Goal: Task Accomplishment & Management: Complete application form

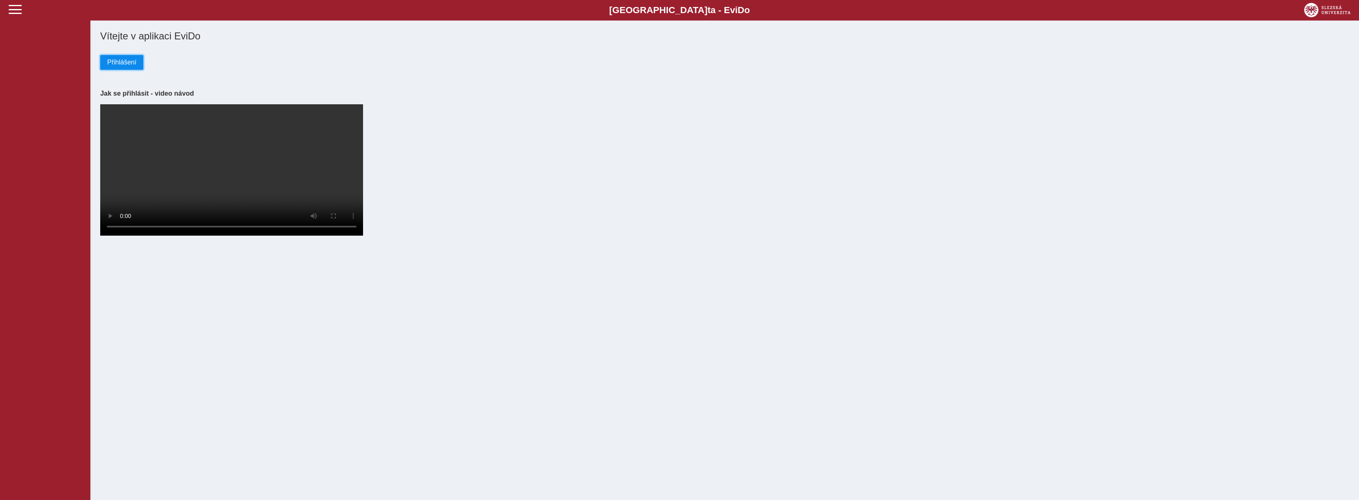
click at [129, 60] on span "Přihlášení" at bounding box center [121, 62] width 29 height 7
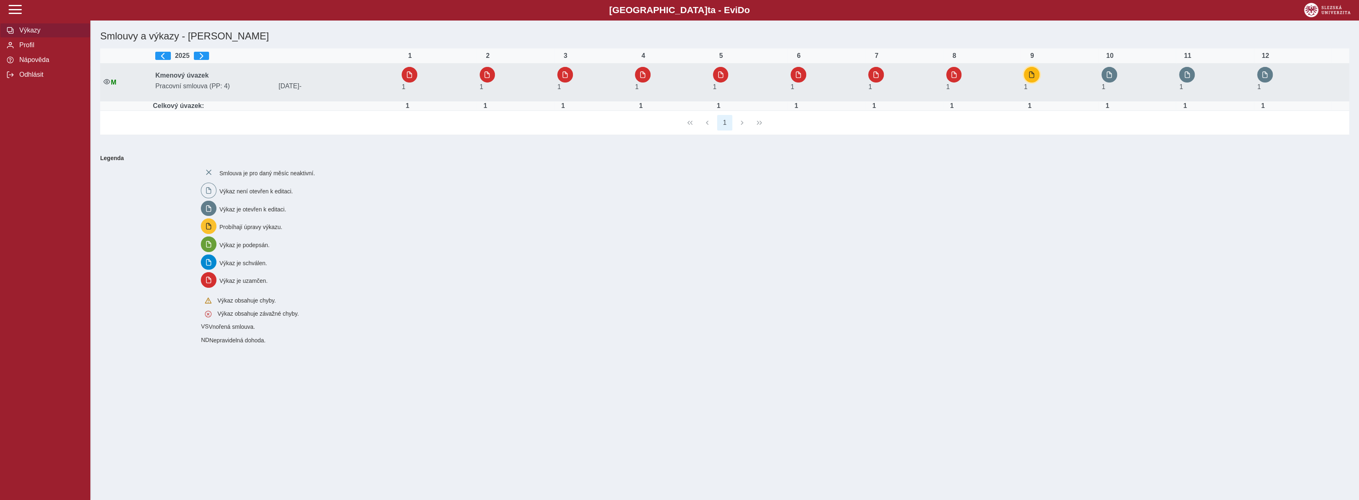
click at [1034, 71] on span "button" at bounding box center [1031, 74] width 7 height 7
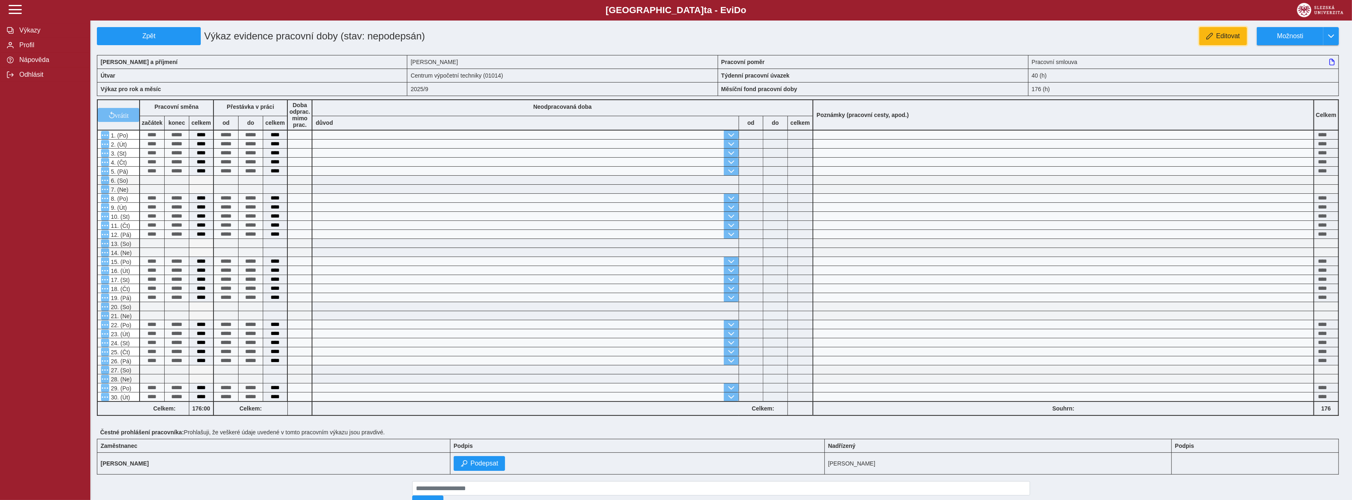
click at [1222, 38] on span "Editovat" at bounding box center [1228, 35] width 24 height 7
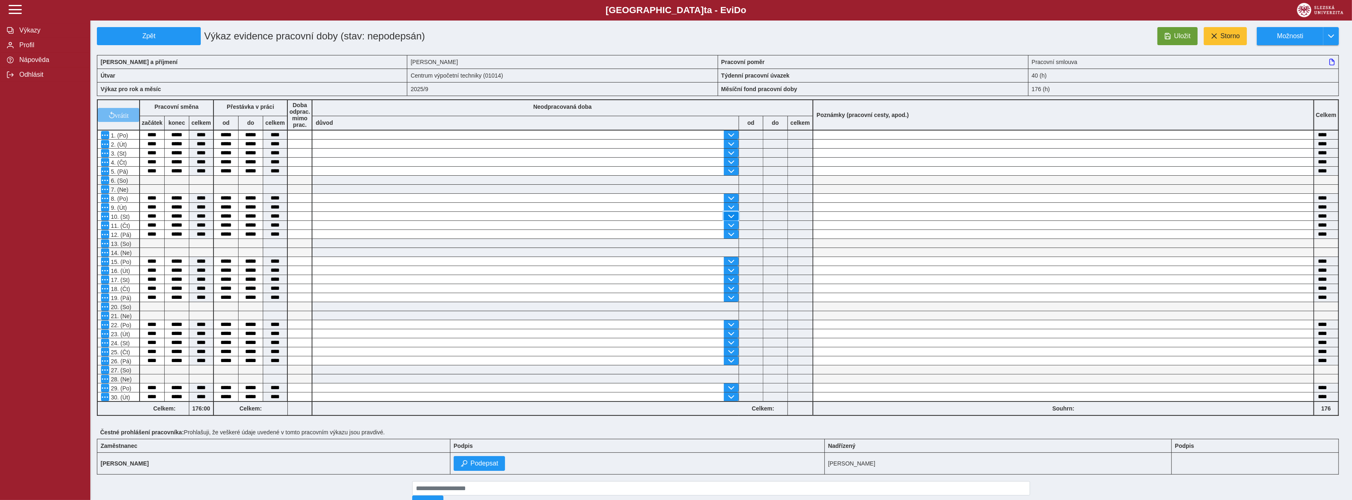
click at [730, 215] on span "button" at bounding box center [731, 216] width 7 height 7
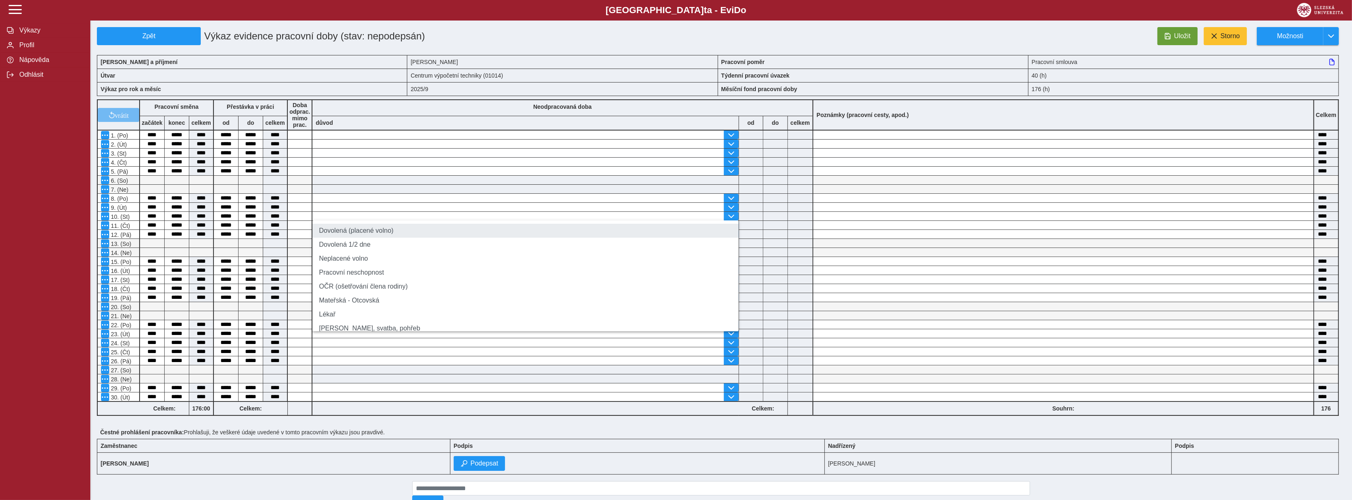
click at [400, 228] on li "Dovolená (placené volno)" at bounding box center [526, 231] width 426 height 14
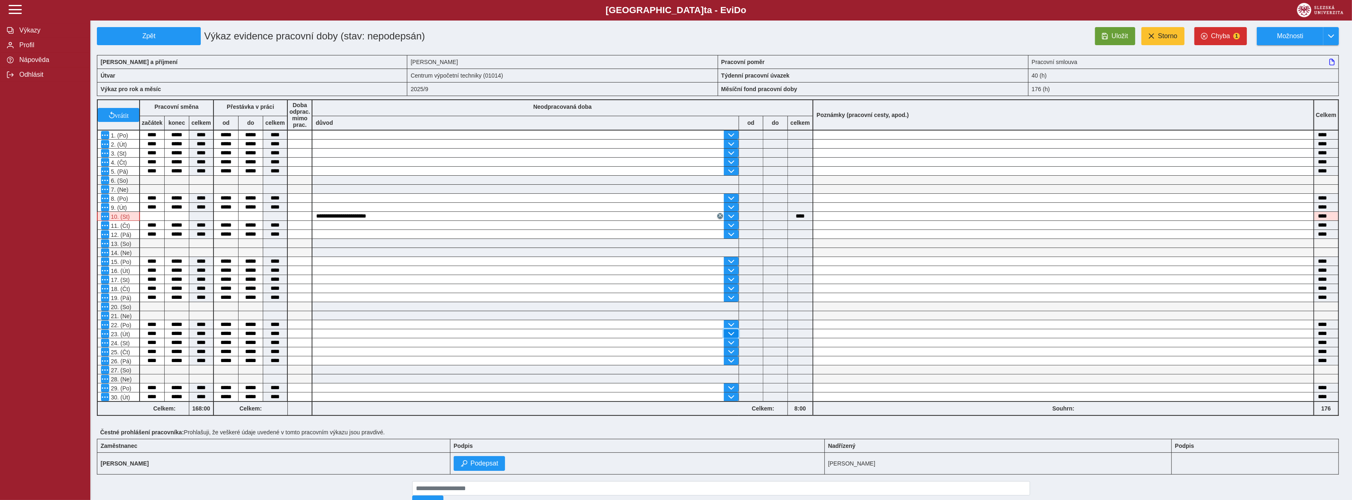
click at [730, 331] on span "button" at bounding box center [731, 334] width 7 height 7
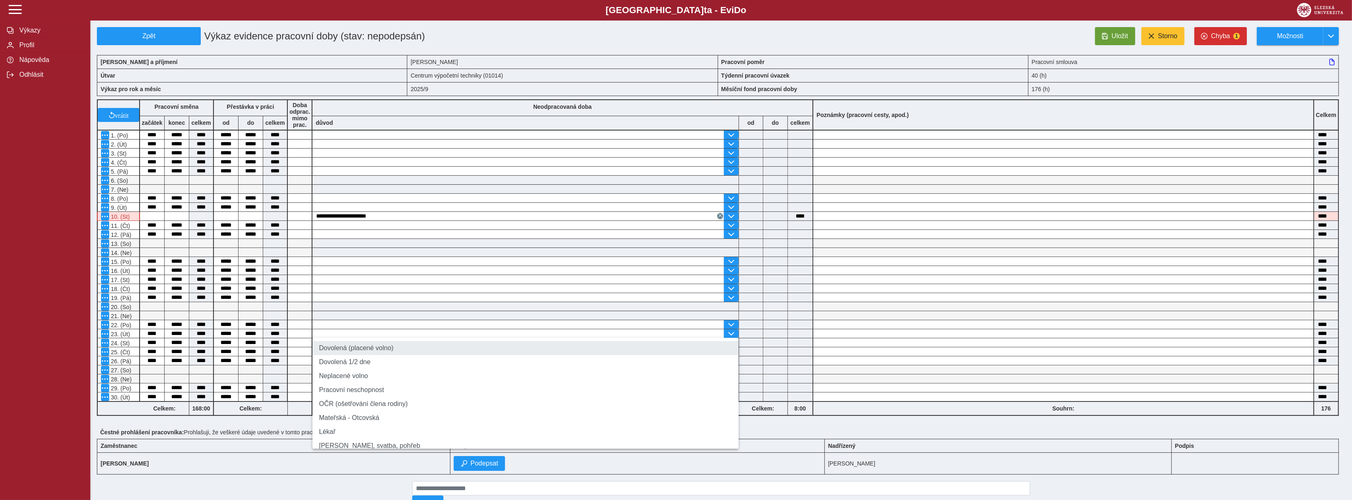
click at [394, 343] on li "Dovolená (placené volno)" at bounding box center [526, 348] width 426 height 14
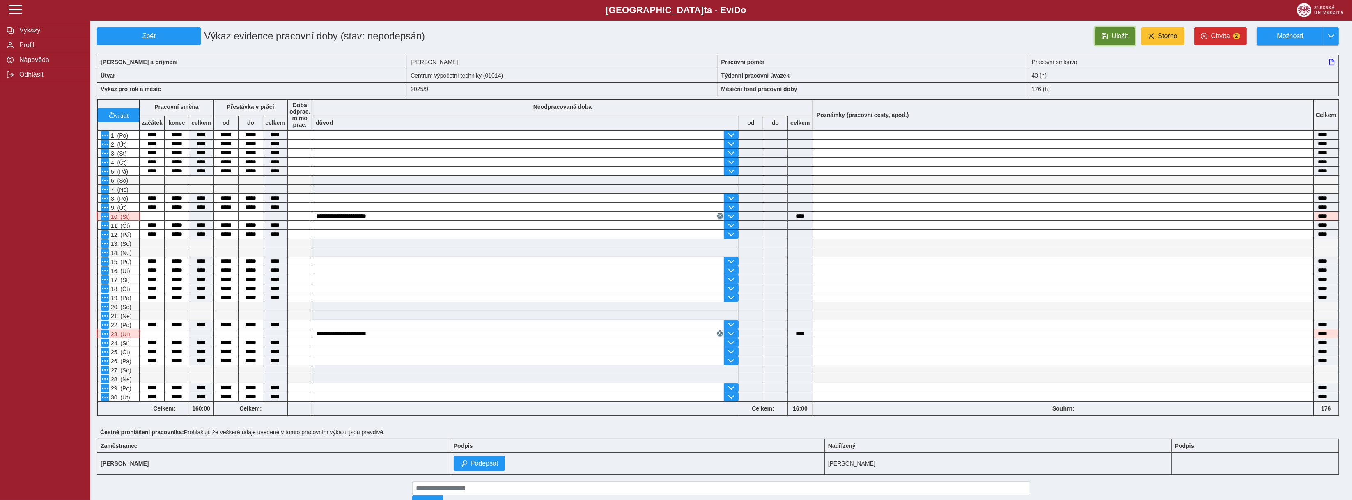
click at [1116, 32] on span "Uložit" at bounding box center [1120, 35] width 16 height 7
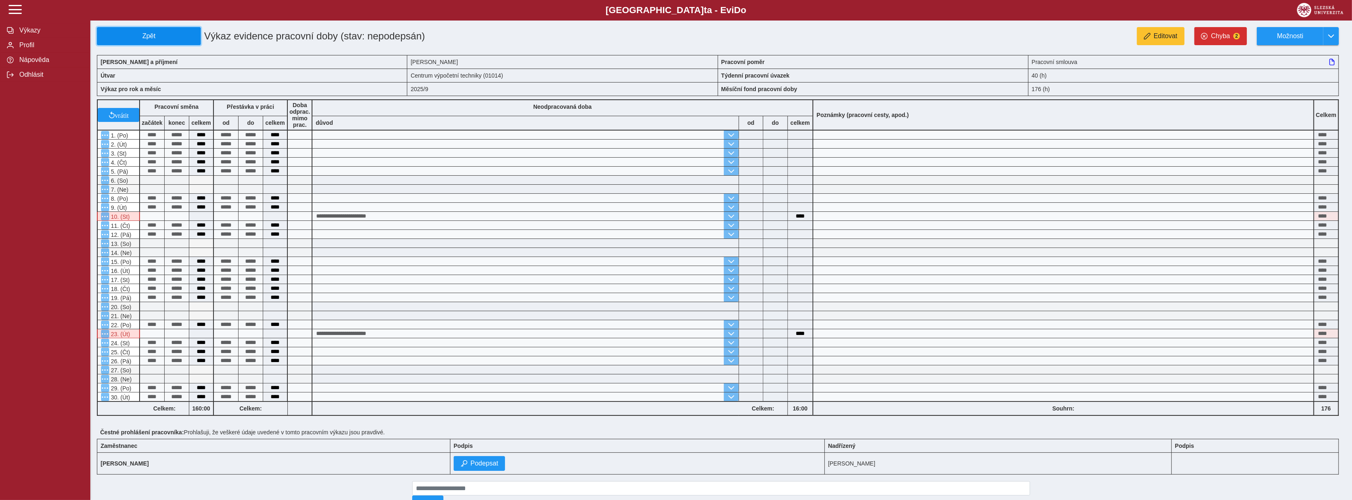
click at [184, 32] on span "Zpět" at bounding box center [149, 35] width 97 height 7
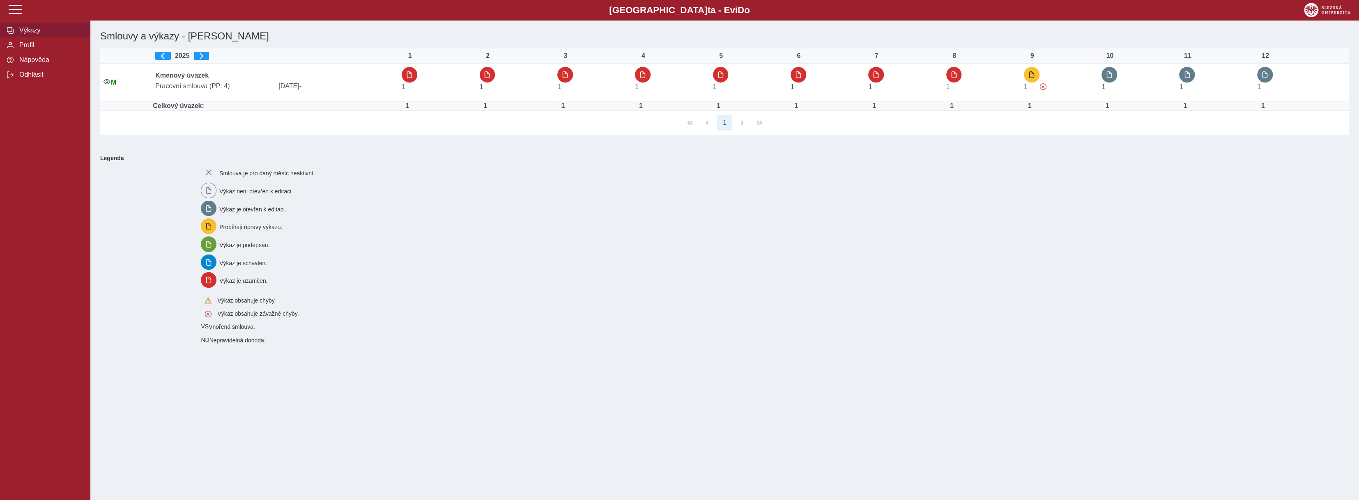
drag, startPoint x: 375, startPoint y: 1, endPoint x: 515, endPoint y: 21, distance: 141.4
click at [515, 21] on div "Slezská univerzi t a - Evi D o EviDo Výkazy Profil Nápověda Odhlásit Smlouvy a …" at bounding box center [679, 250] width 1359 height 500
click at [781, 27] on h1 "Smlouvy a výkazy - Bc. Jaroslav Adam" at bounding box center [620, 36] width 1046 height 18
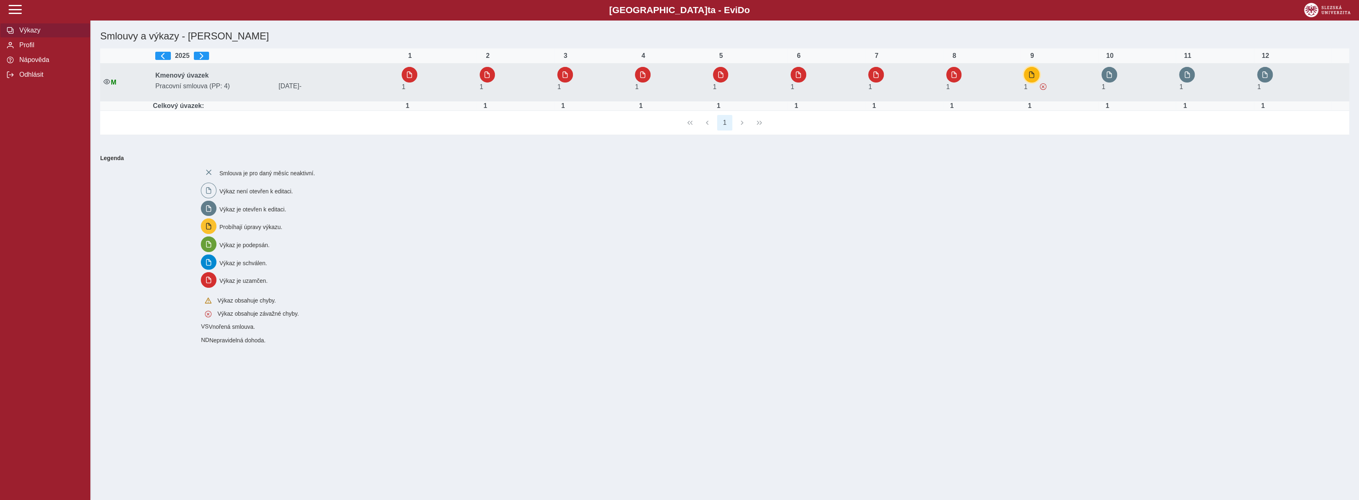
click at [1035, 69] on button "button" at bounding box center [1032, 75] width 16 height 16
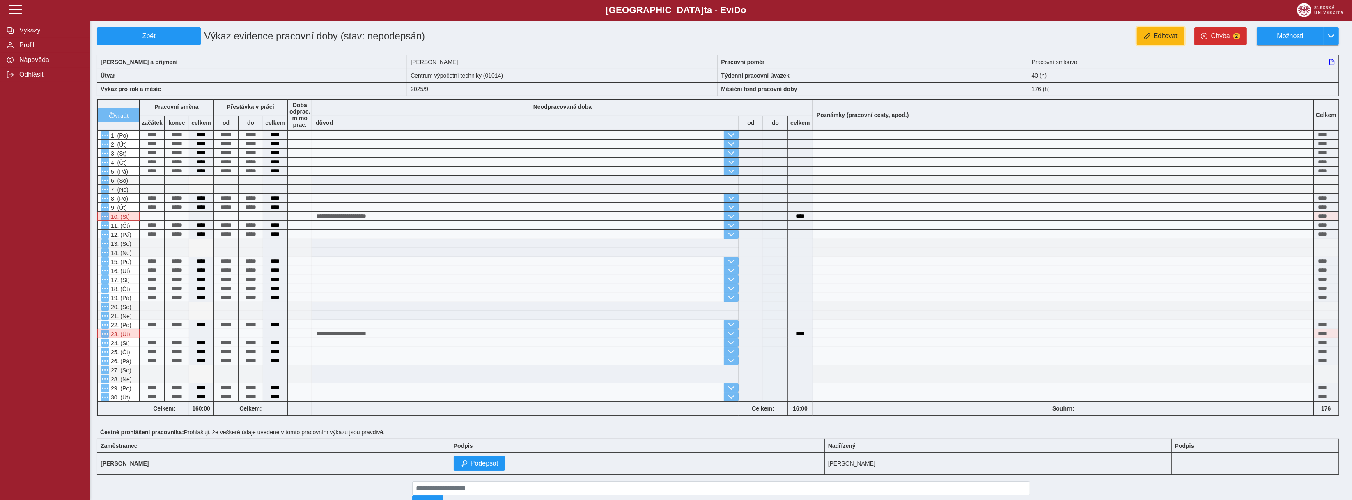
click at [1166, 37] on span "Editovat" at bounding box center [1166, 35] width 24 height 7
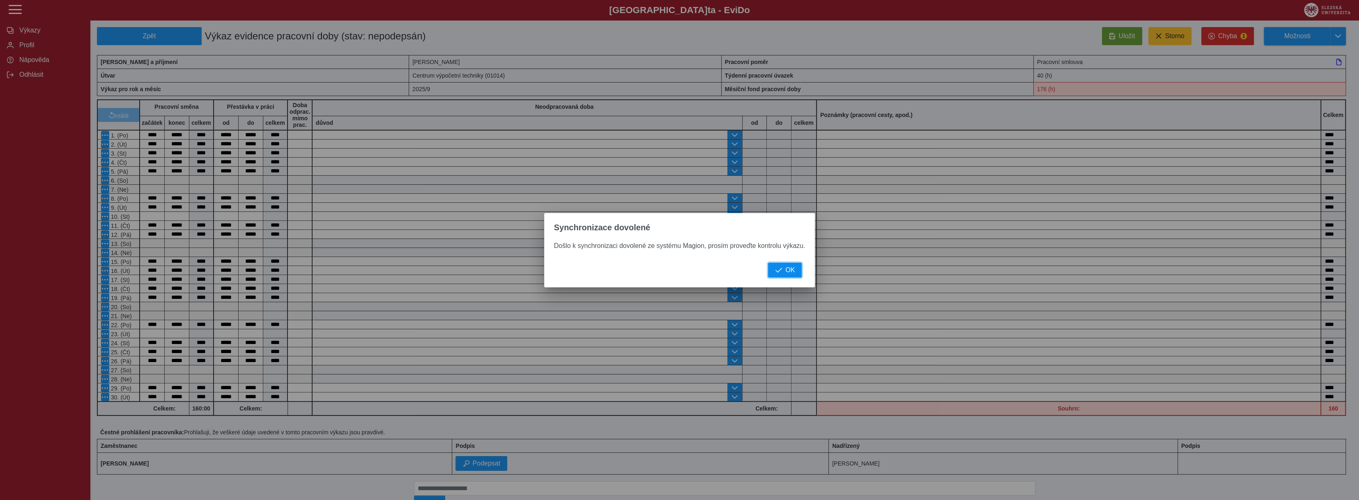
click at [781, 276] on button "OK" at bounding box center [785, 270] width 34 height 15
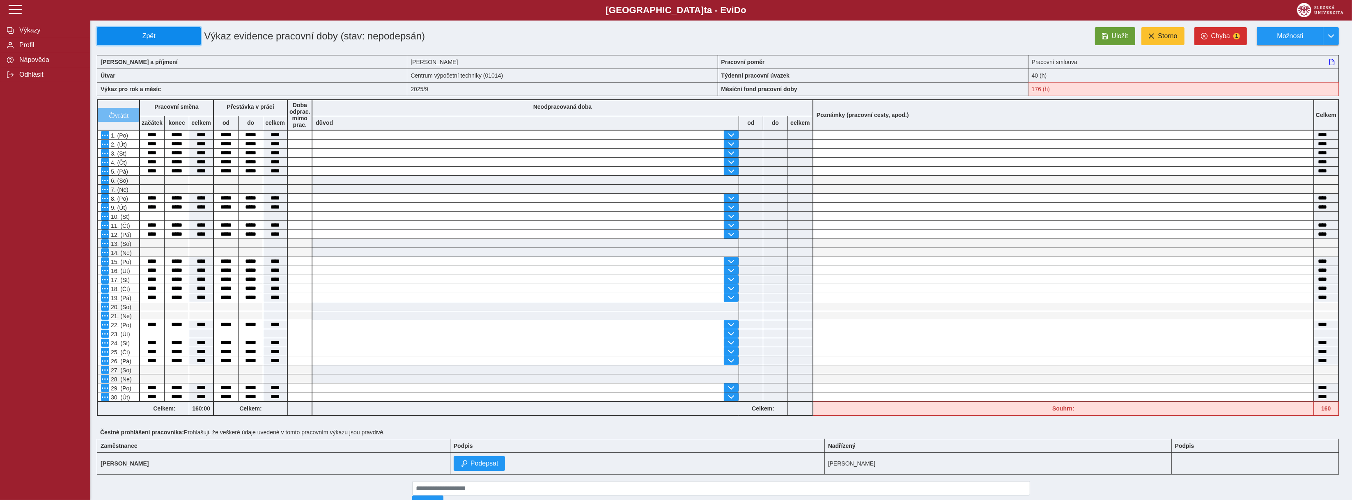
click at [177, 41] on button "Zpět" at bounding box center [149, 36] width 104 height 18
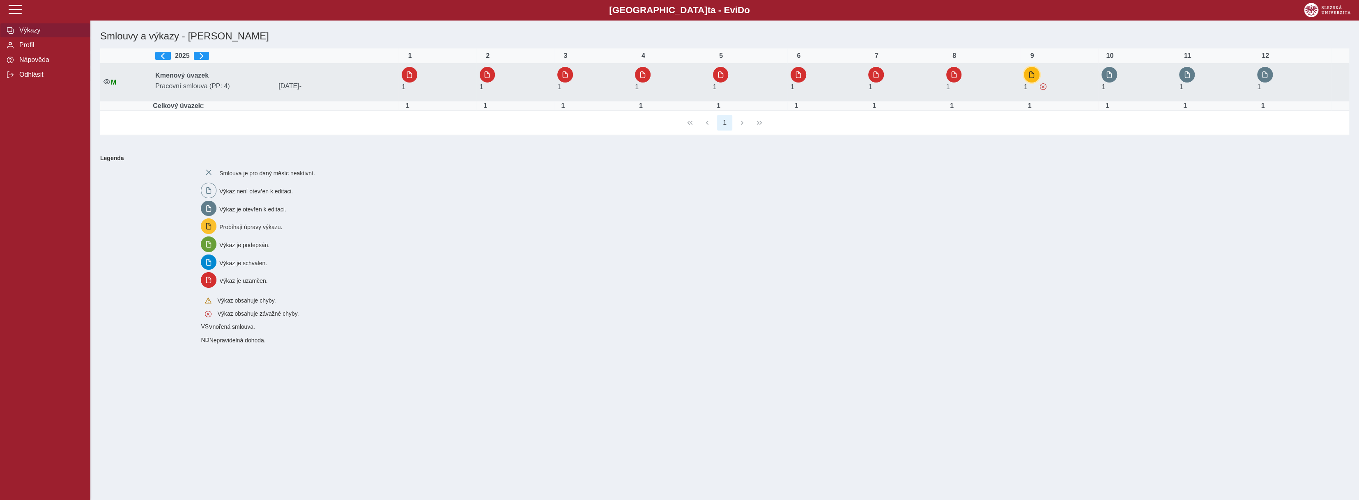
click at [1032, 76] on span "button" at bounding box center [1031, 74] width 7 height 7
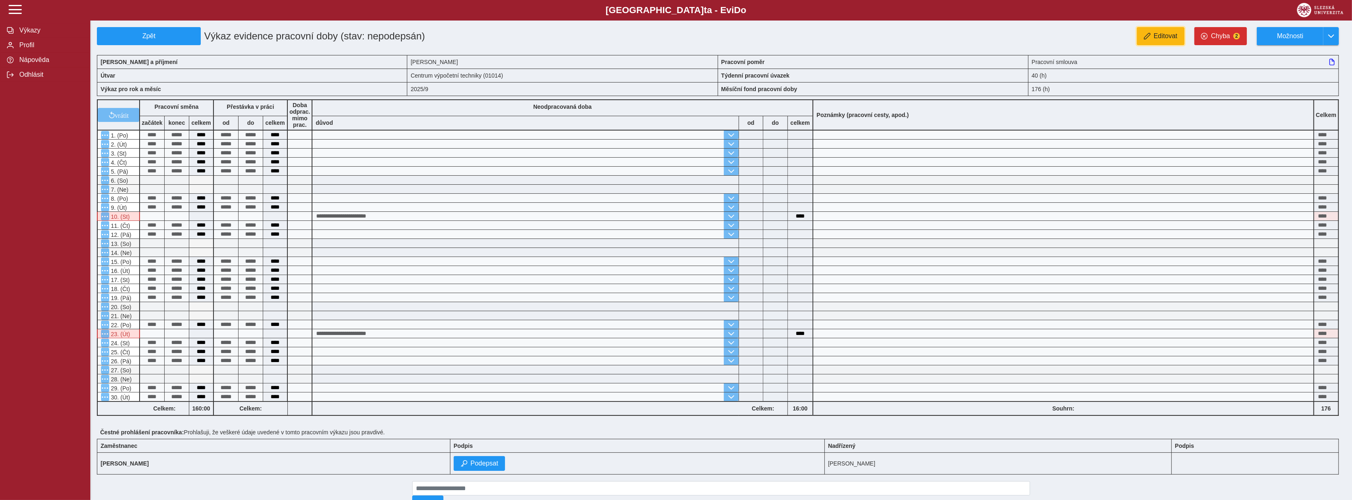
click at [1159, 39] on span "Editovat" at bounding box center [1166, 35] width 24 height 7
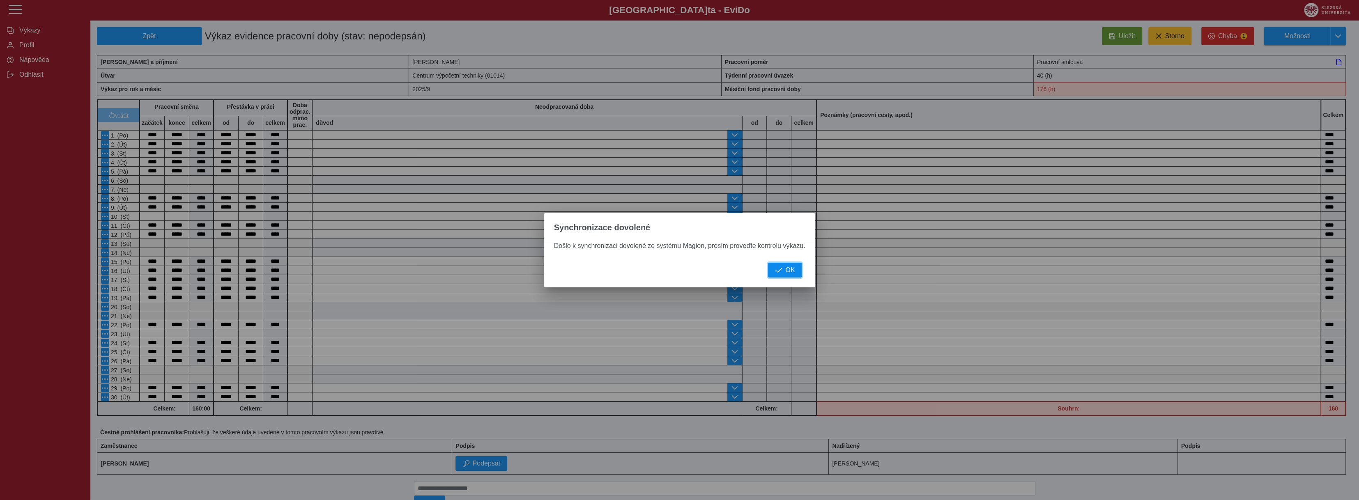
click at [781, 268] on span "button" at bounding box center [778, 270] width 7 height 7
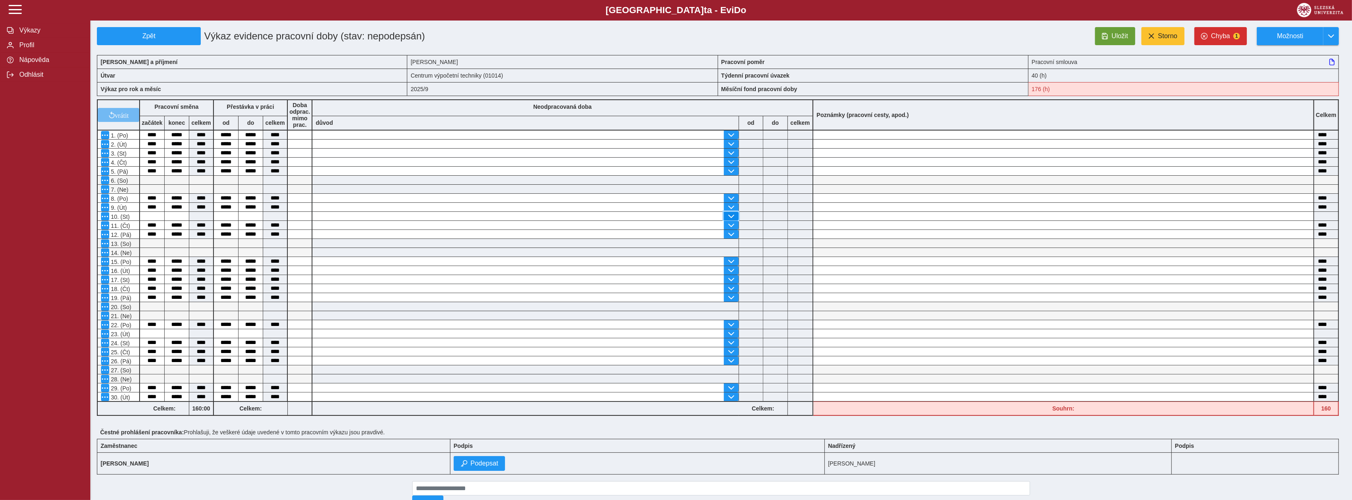
click at [732, 215] on span "button" at bounding box center [731, 216] width 7 height 7
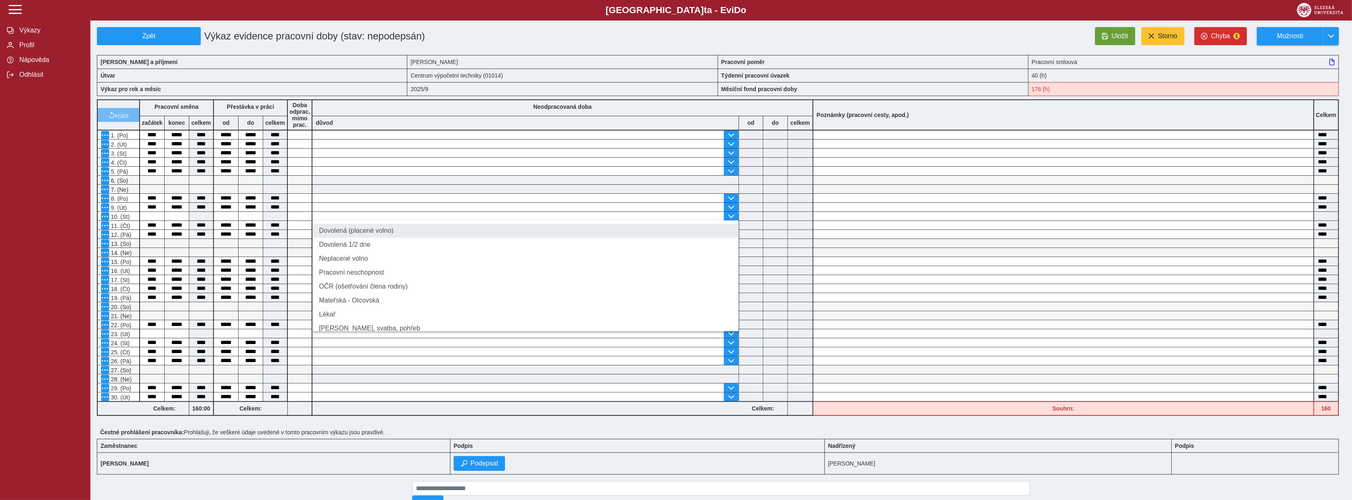
click at [336, 228] on li "Dovolená (placené volno)" at bounding box center [526, 231] width 426 height 14
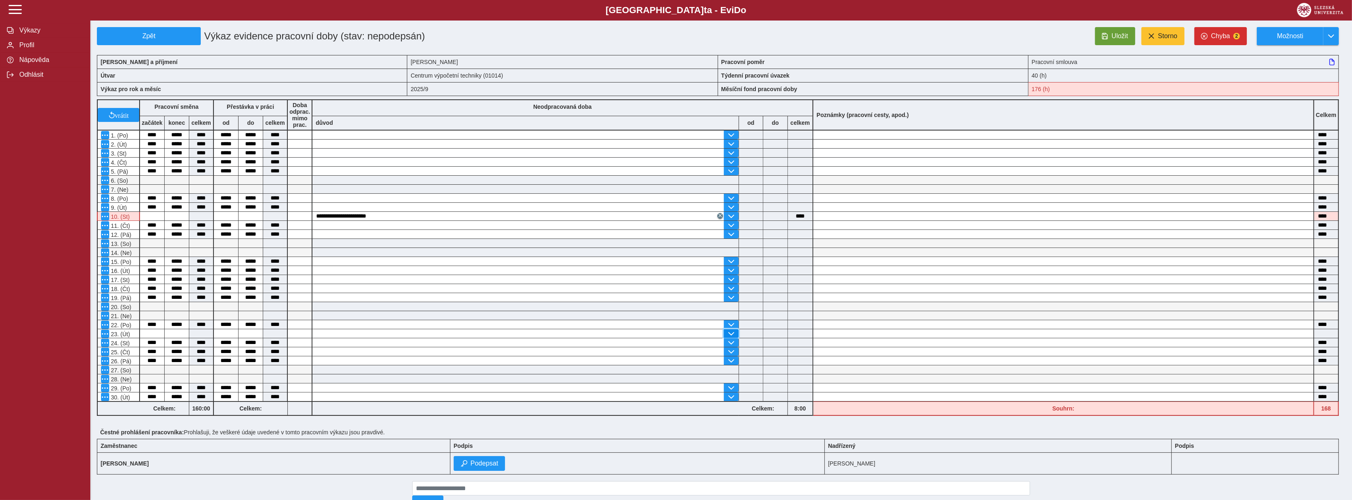
click at [735, 336] on button "button" at bounding box center [731, 333] width 15 height 9
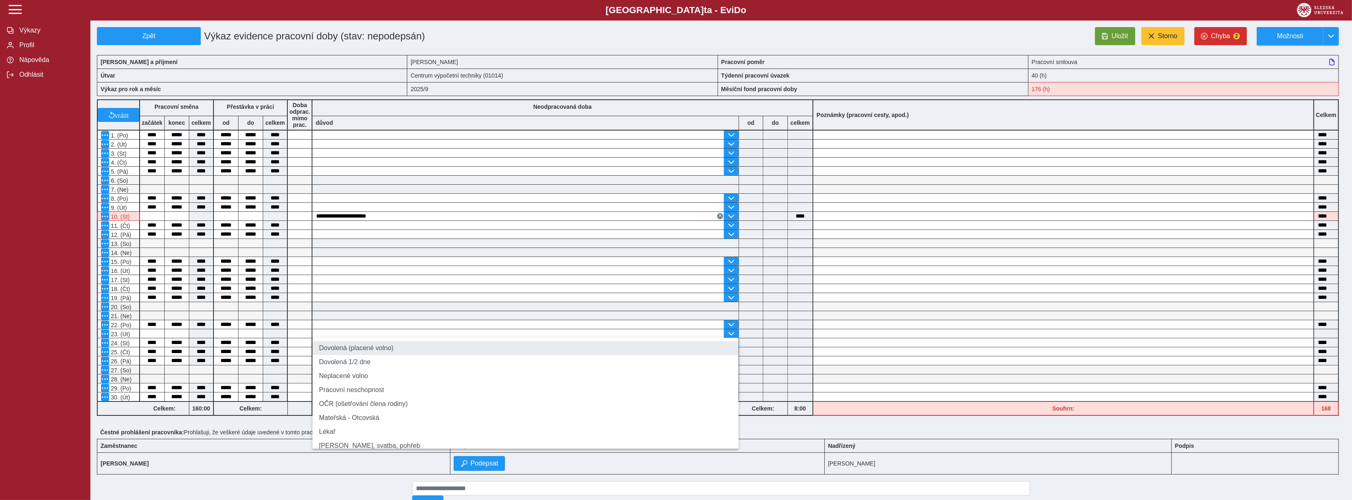
click at [357, 345] on li "Dovolená (placené volno)" at bounding box center [526, 348] width 426 height 14
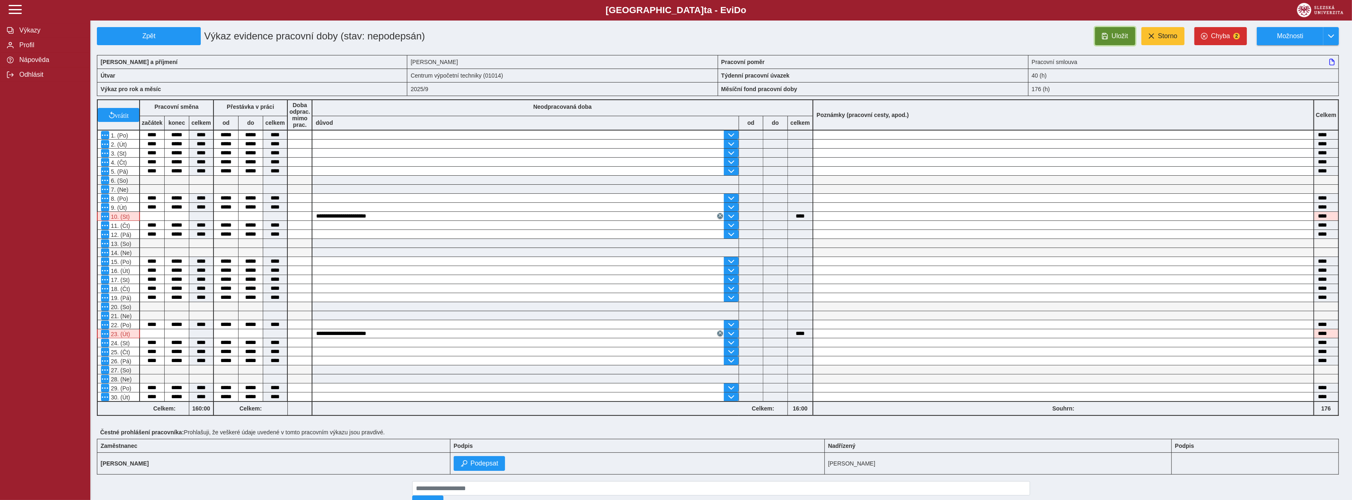
click at [1120, 39] on span "Uložit" at bounding box center [1120, 35] width 16 height 7
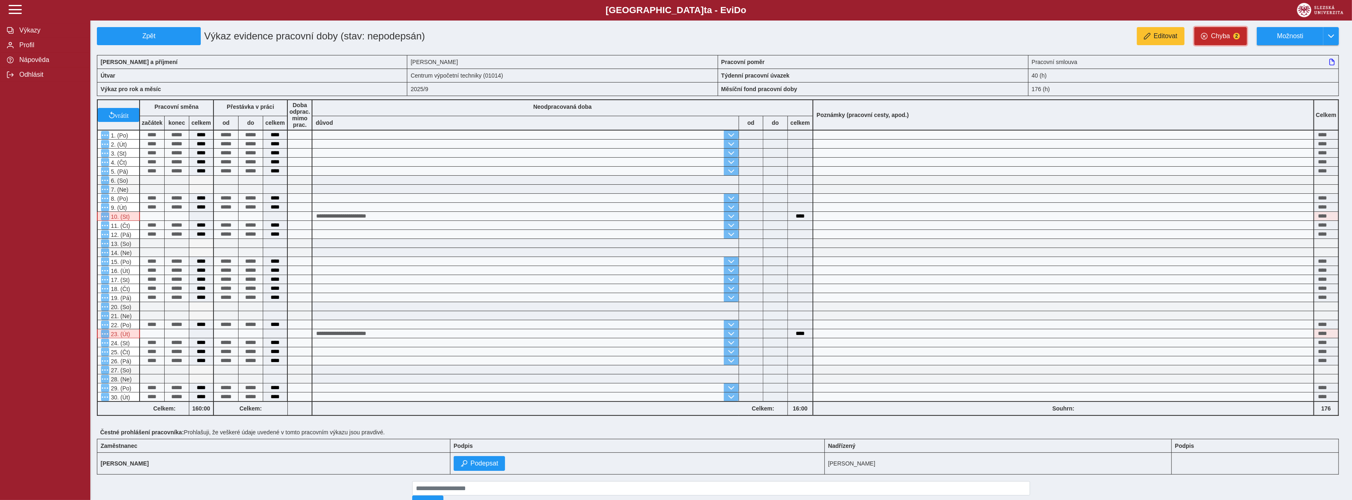
click at [1220, 37] on span "Chyba" at bounding box center [1221, 35] width 19 height 7
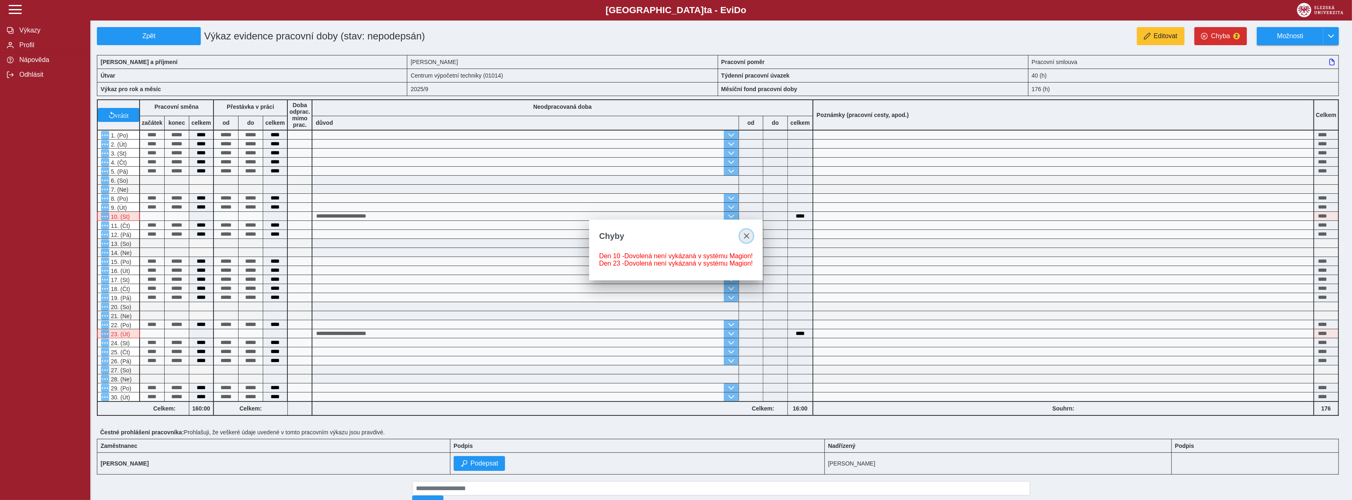
click at [749, 234] on span "close" at bounding box center [746, 236] width 7 height 7
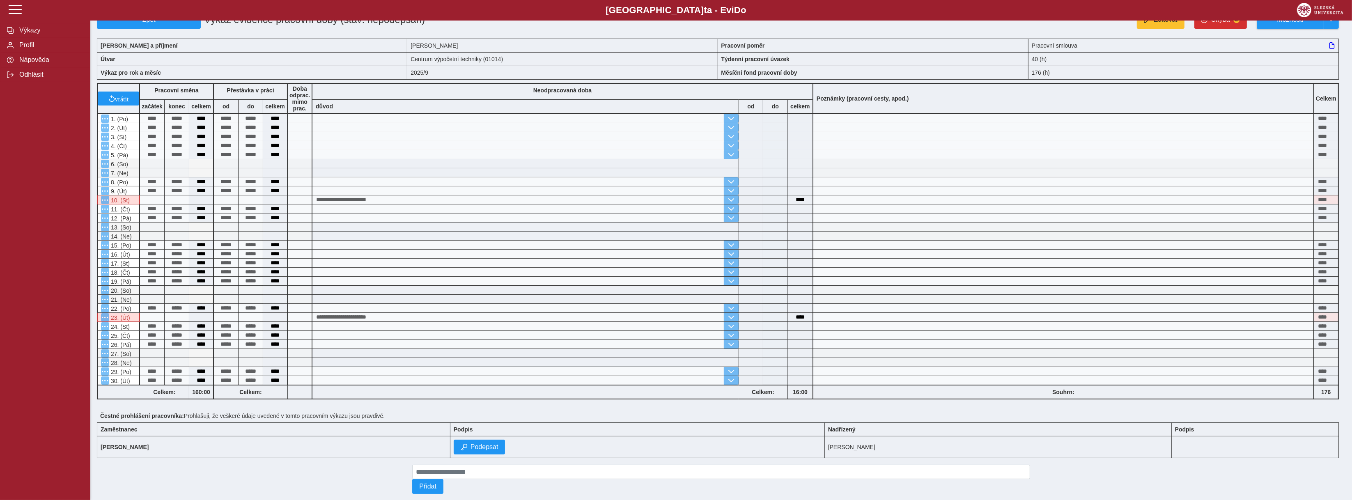
scroll to position [32, 0]
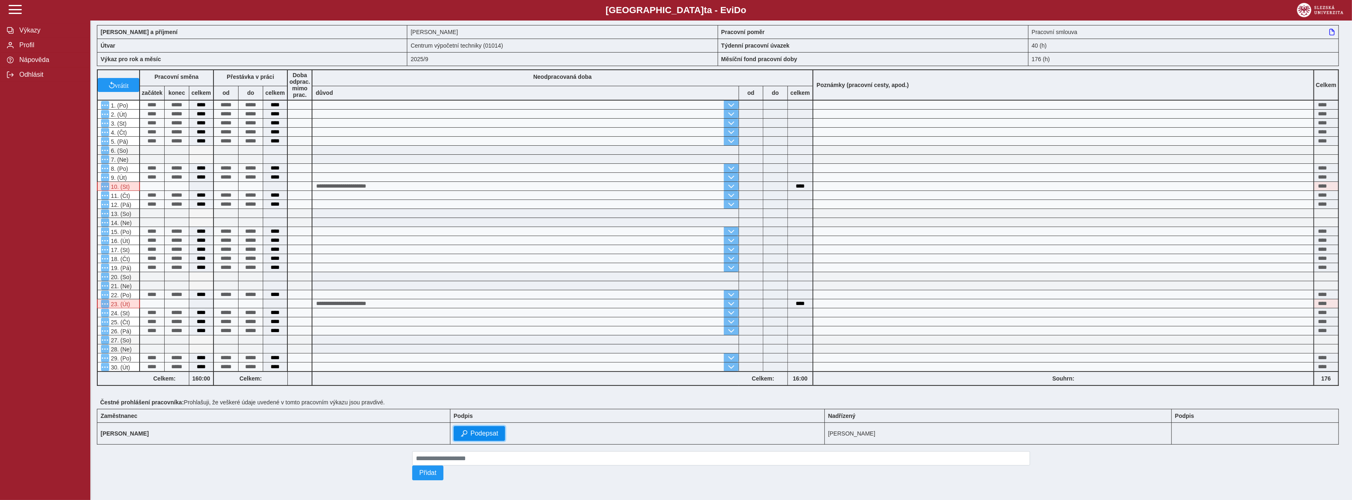
click at [495, 434] on span "Podepsat" at bounding box center [485, 433] width 28 height 7
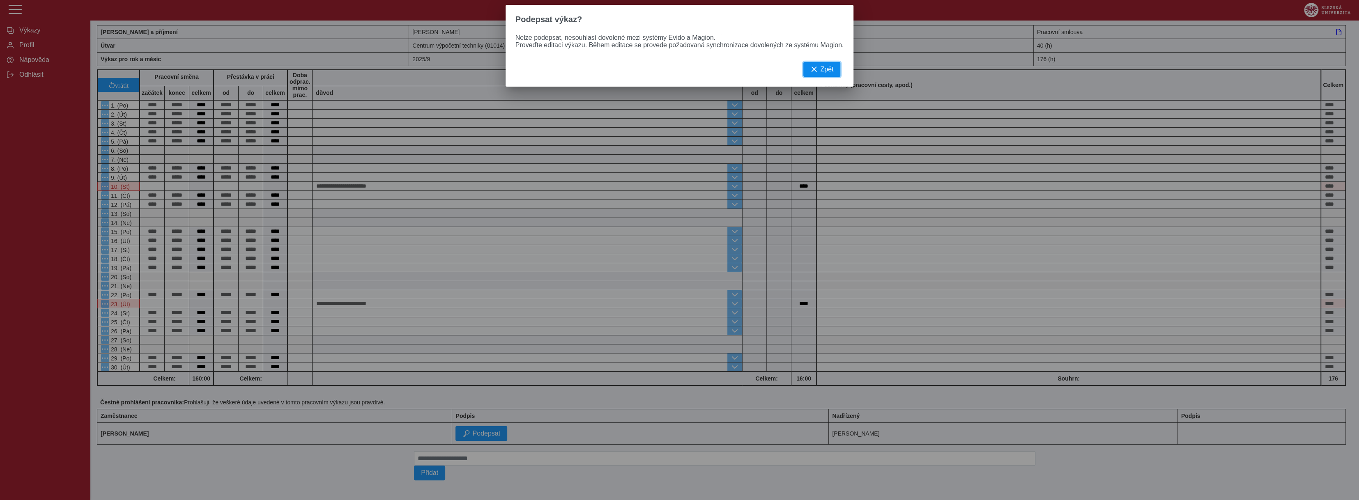
click at [820, 73] on span "Zpět" at bounding box center [826, 69] width 13 height 7
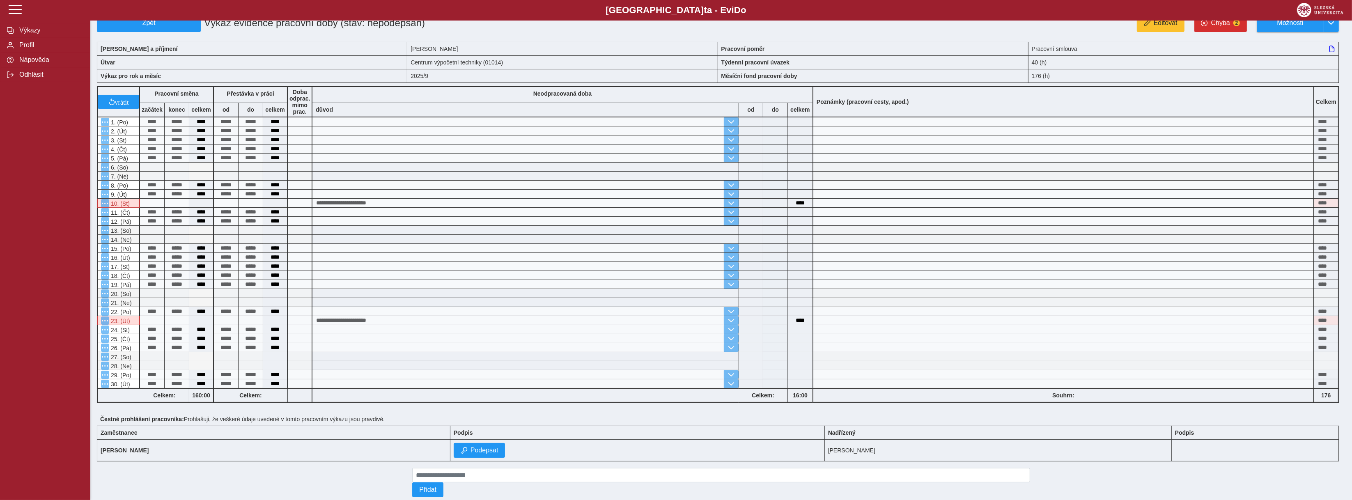
scroll to position [0, 0]
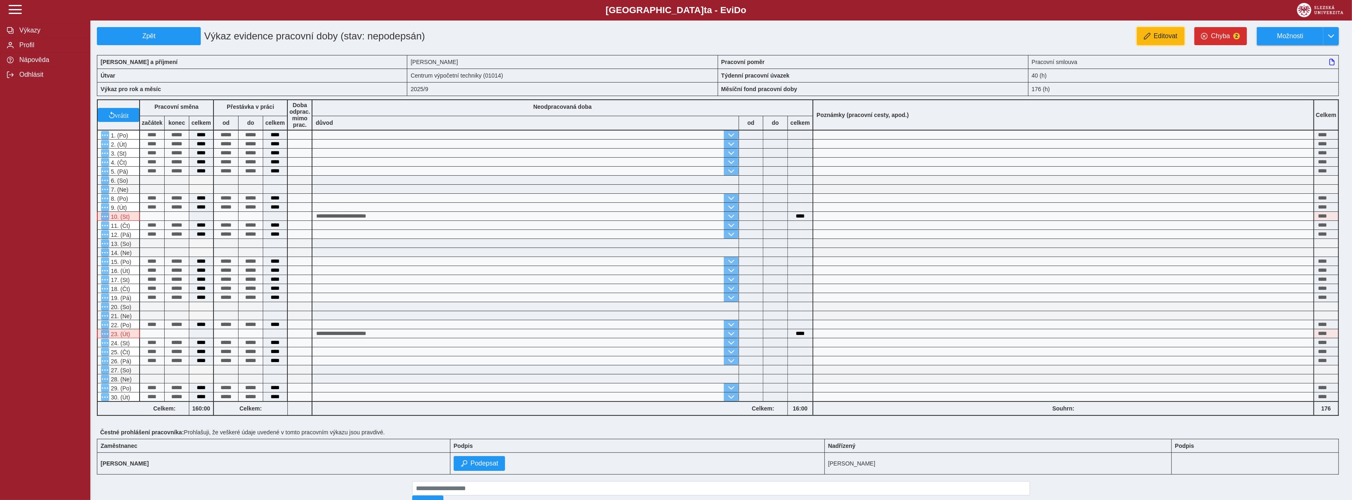
click at [1163, 33] on span "Editovat" at bounding box center [1166, 35] width 24 height 7
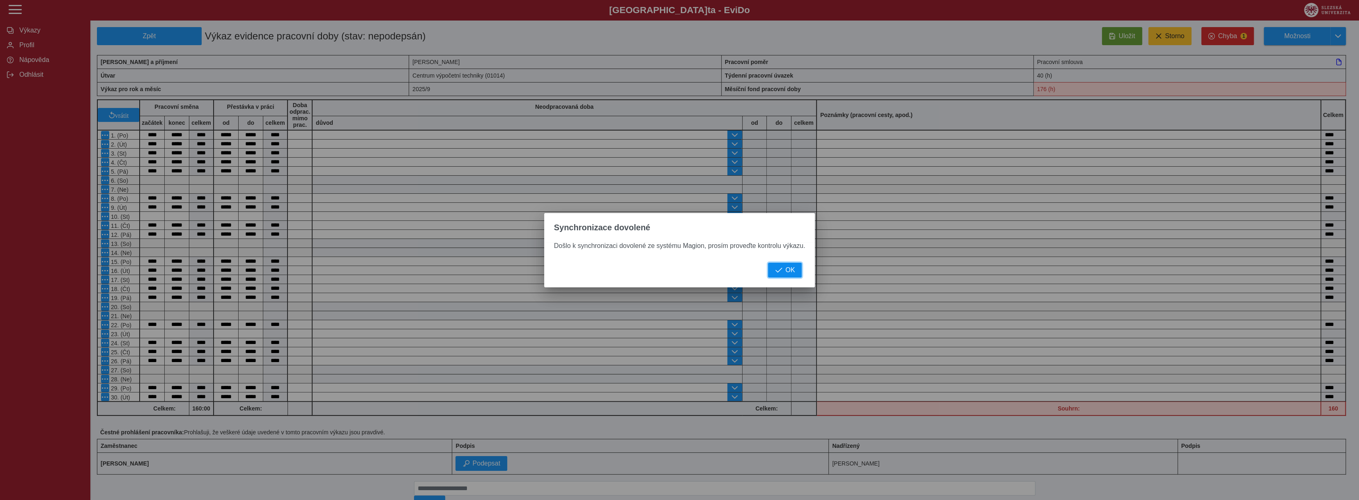
click at [785, 274] on span "OK" at bounding box center [789, 270] width 9 height 7
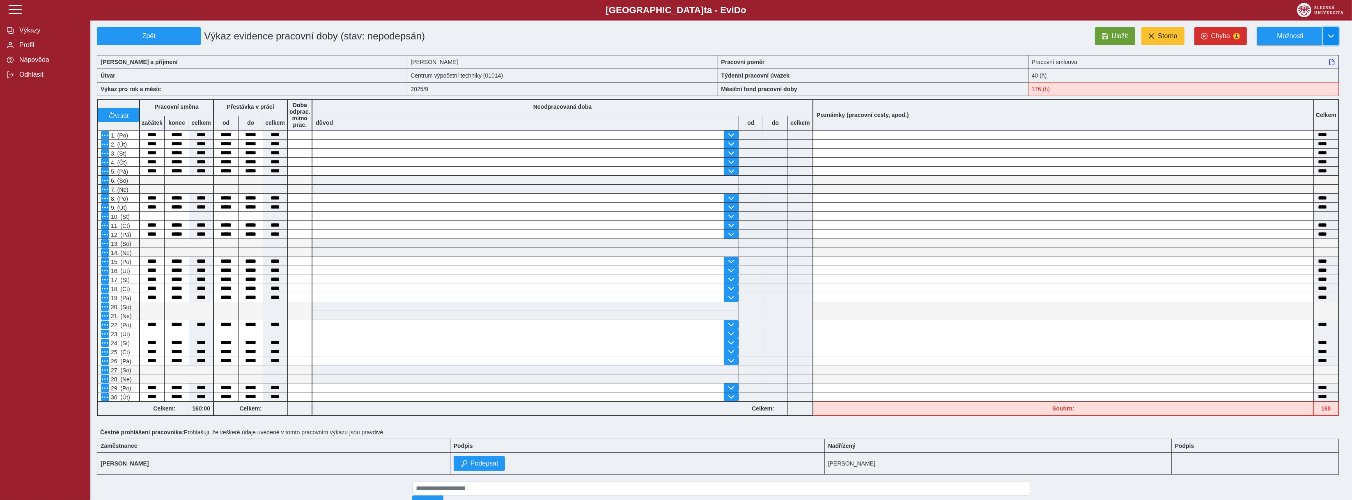
click at [1338, 29] on button "button" at bounding box center [1332, 36] width 16 height 18
click at [1230, 35] on span "Chyba" at bounding box center [1221, 35] width 19 height 7
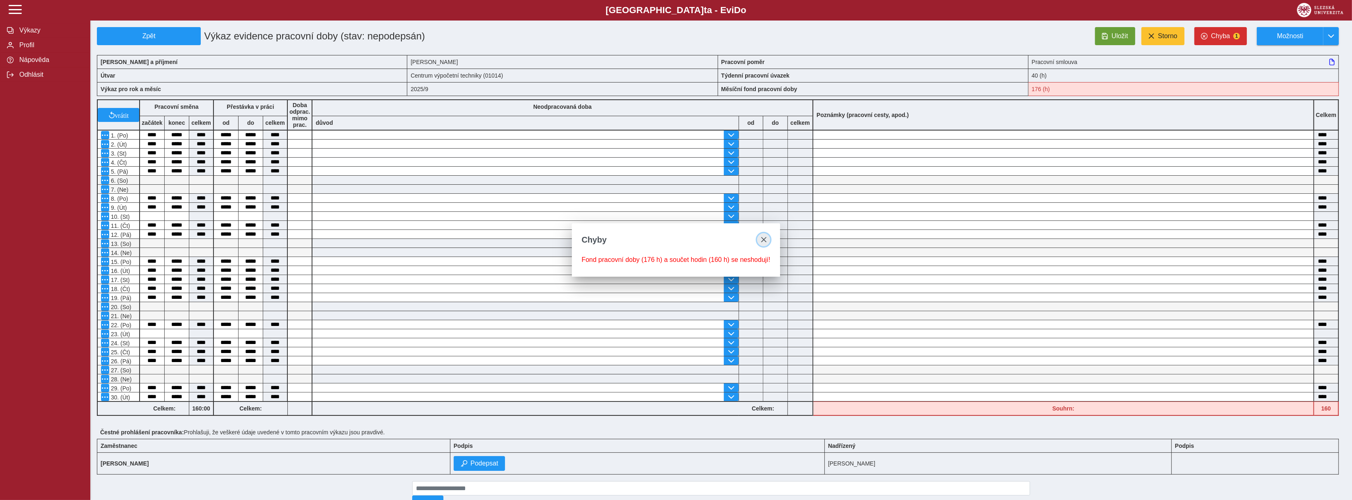
click at [763, 237] on span "close" at bounding box center [764, 240] width 7 height 7
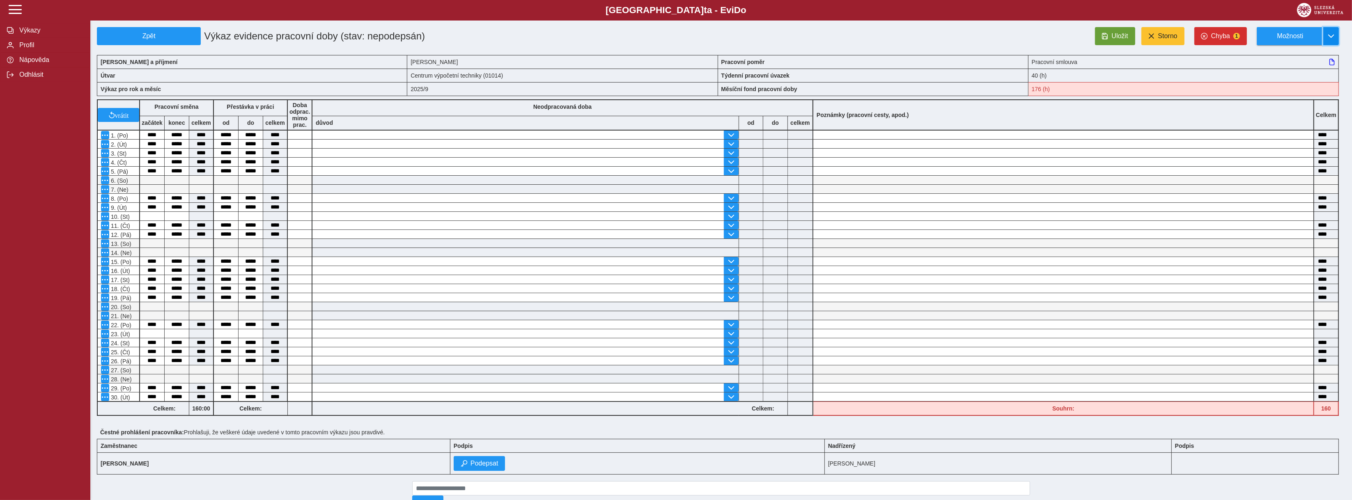
click at [1328, 35] on span "button" at bounding box center [1331, 36] width 7 height 7
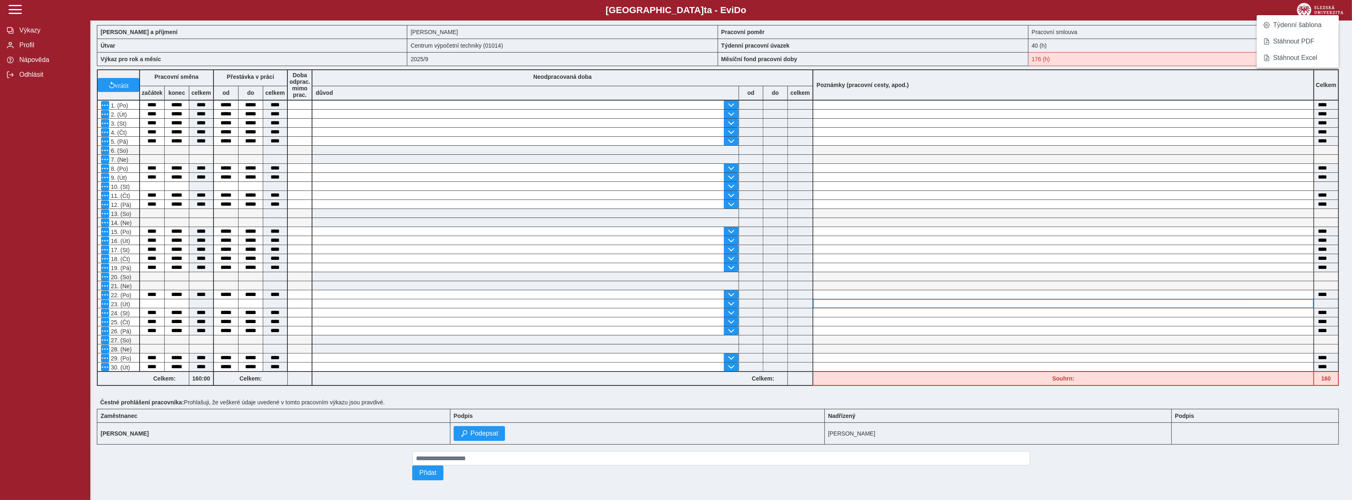
scroll to position [32, 0]
click at [950, 389] on div at bounding box center [721, 392] width 1249 height 7
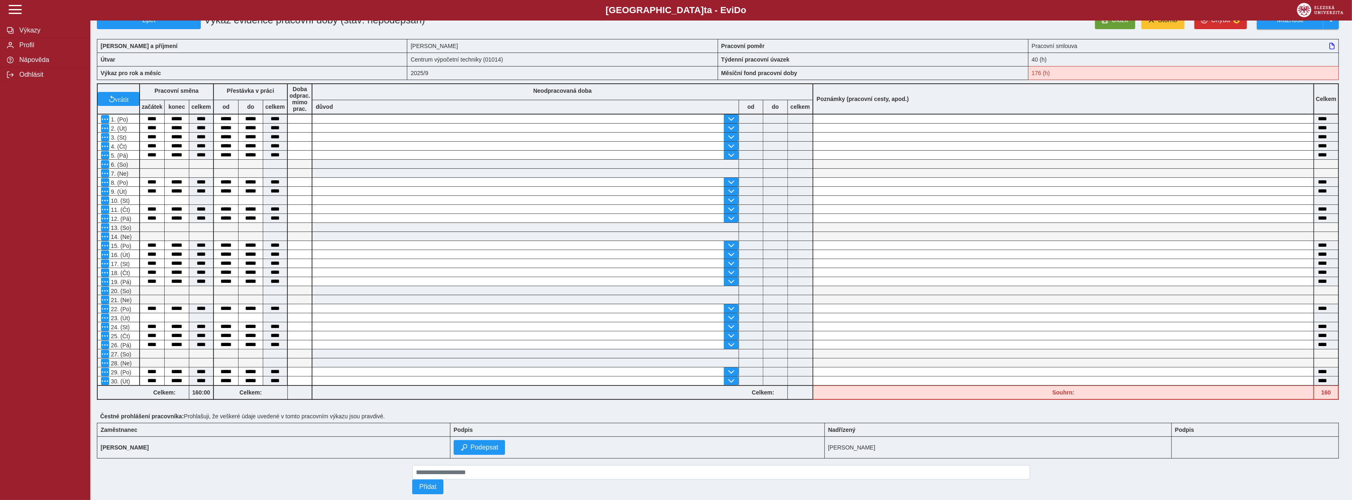
scroll to position [0, 0]
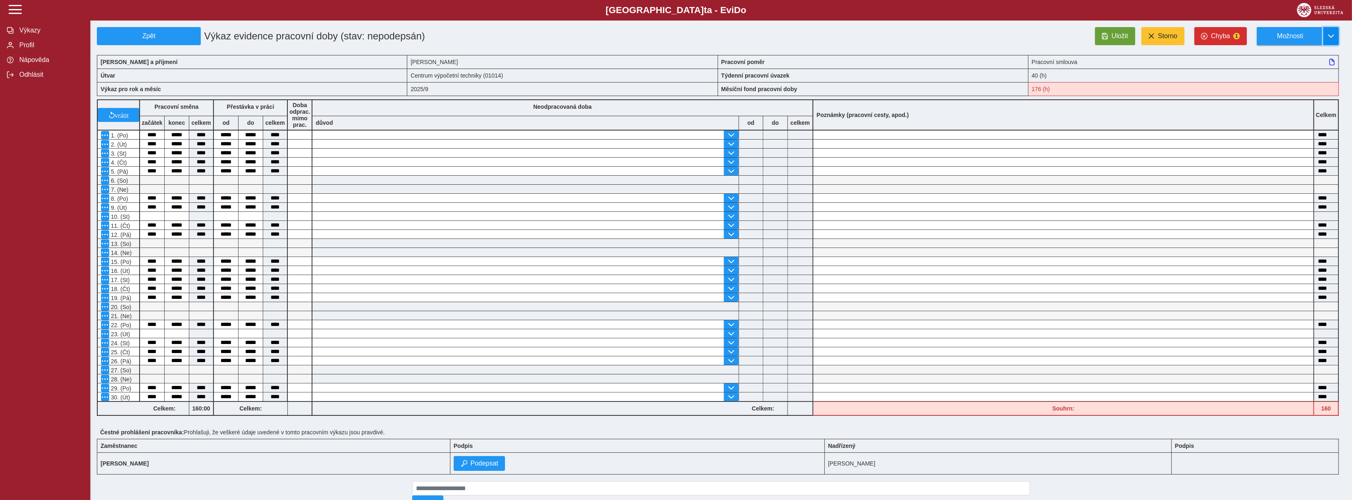
click at [1331, 36] on span "button" at bounding box center [1331, 36] width 7 height 7
click at [1283, 53] on span "Týdenní šablona" at bounding box center [1298, 55] width 48 height 7
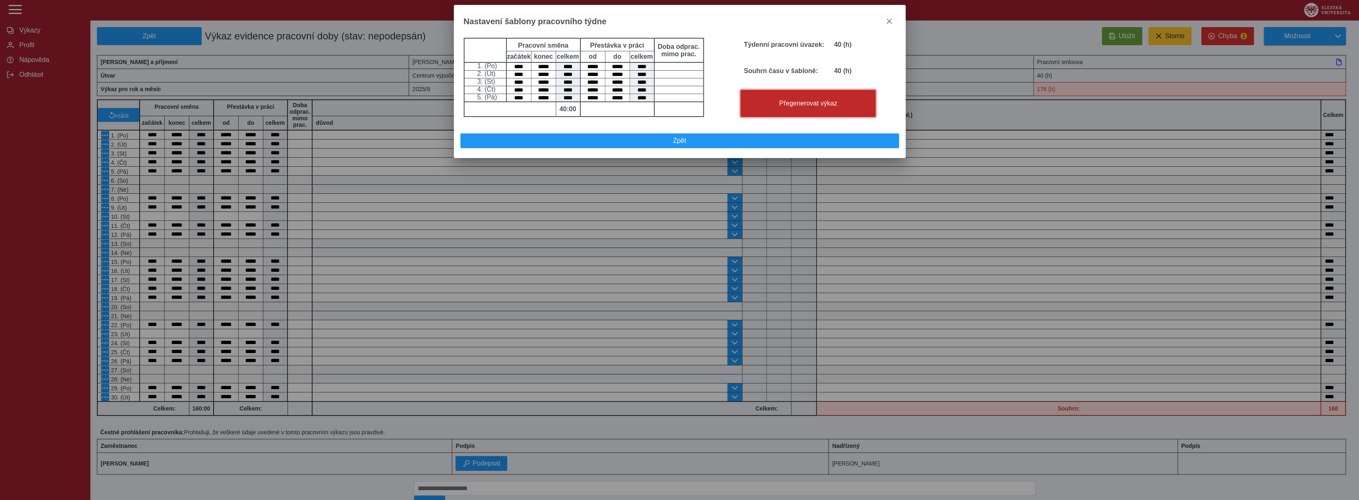
click at [803, 107] on span "Přegenerovat výkaz" at bounding box center [808, 103] width 128 height 7
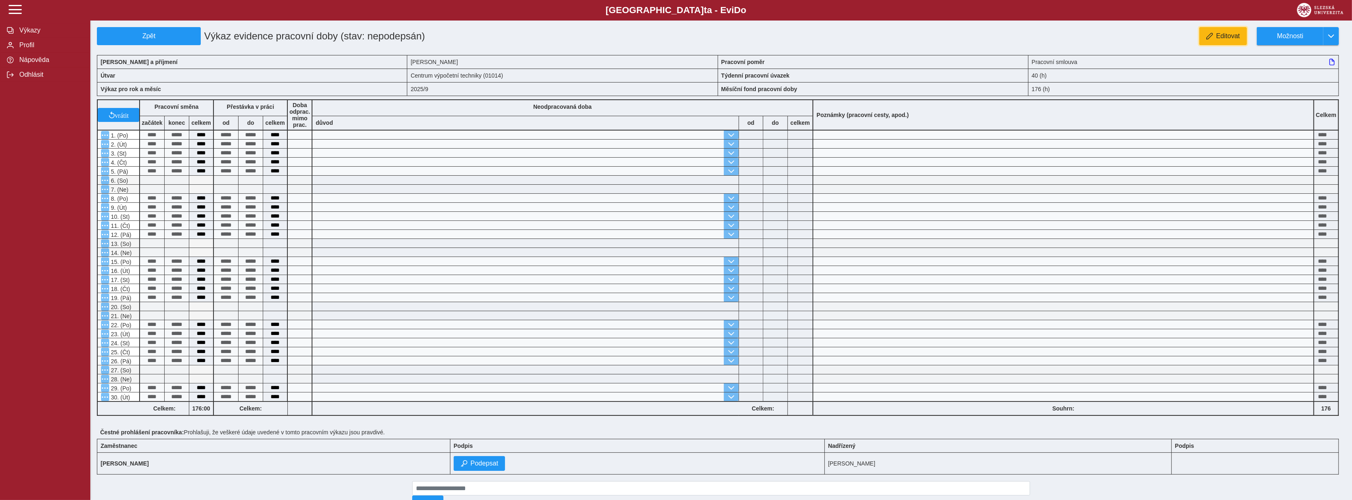
click at [1214, 36] on button "Editovat" at bounding box center [1224, 36] width 48 height 18
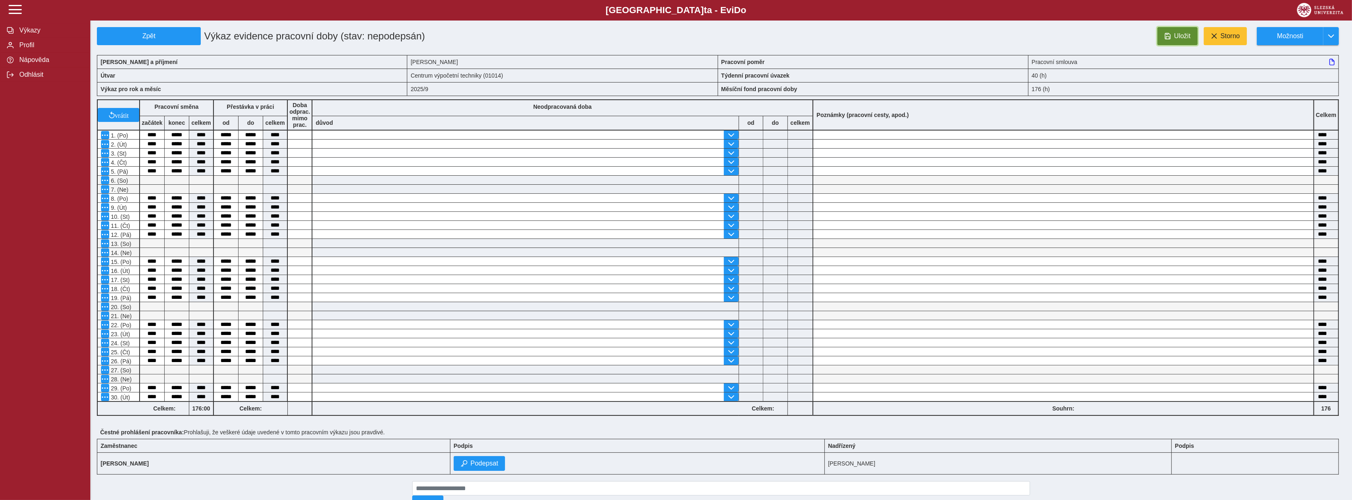
click at [1176, 38] on span "Uložit" at bounding box center [1183, 35] width 16 height 7
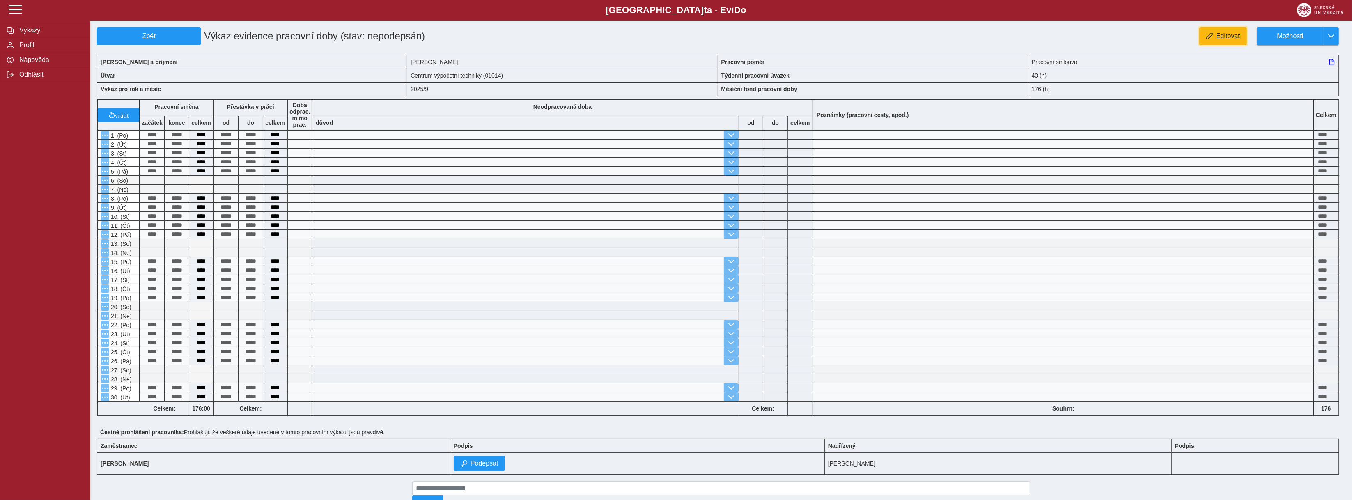
click at [1230, 44] on button "Editovat" at bounding box center [1224, 36] width 48 height 18
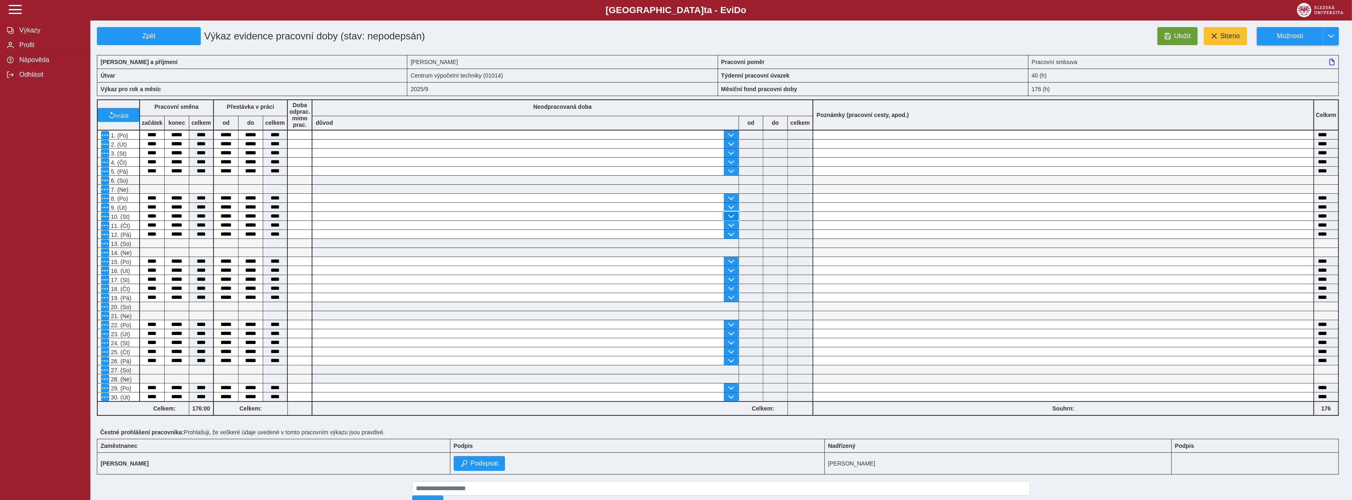
click at [733, 215] on span "button" at bounding box center [731, 216] width 7 height 7
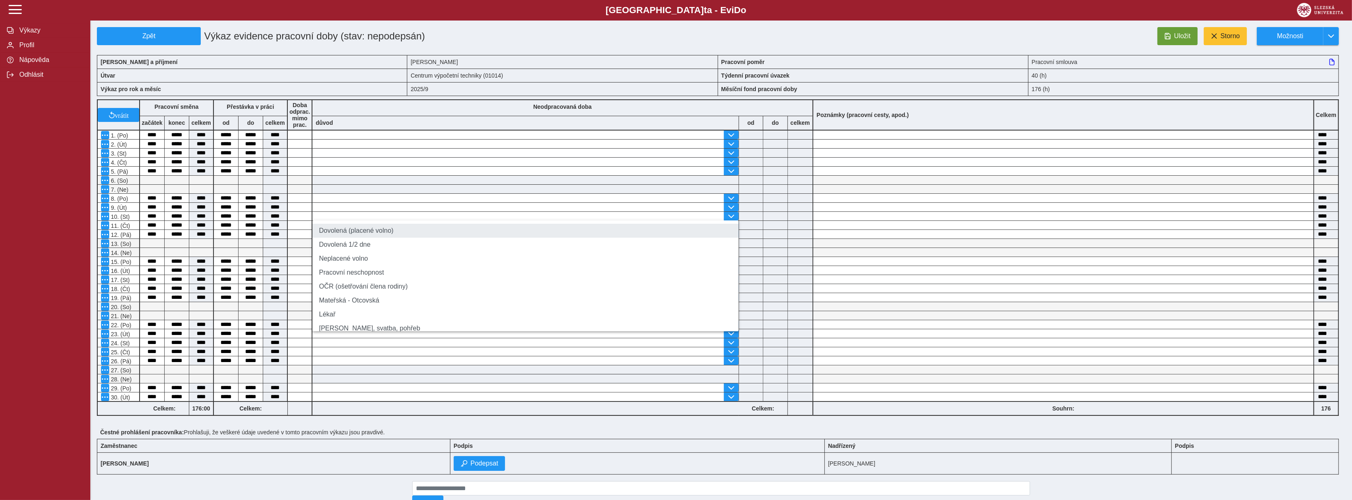
click at [369, 229] on li "Dovolená (placené volno)" at bounding box center [526, 231] width 426 height 14
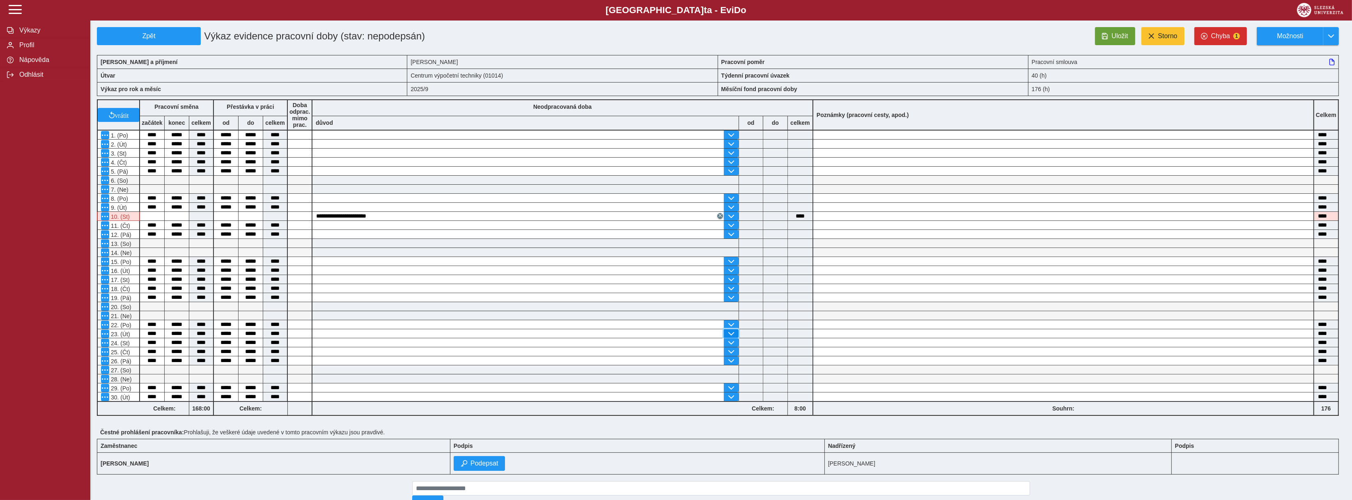
click at [732, 333] on span "button" at bounding box center [731, 334] width 7 height 7
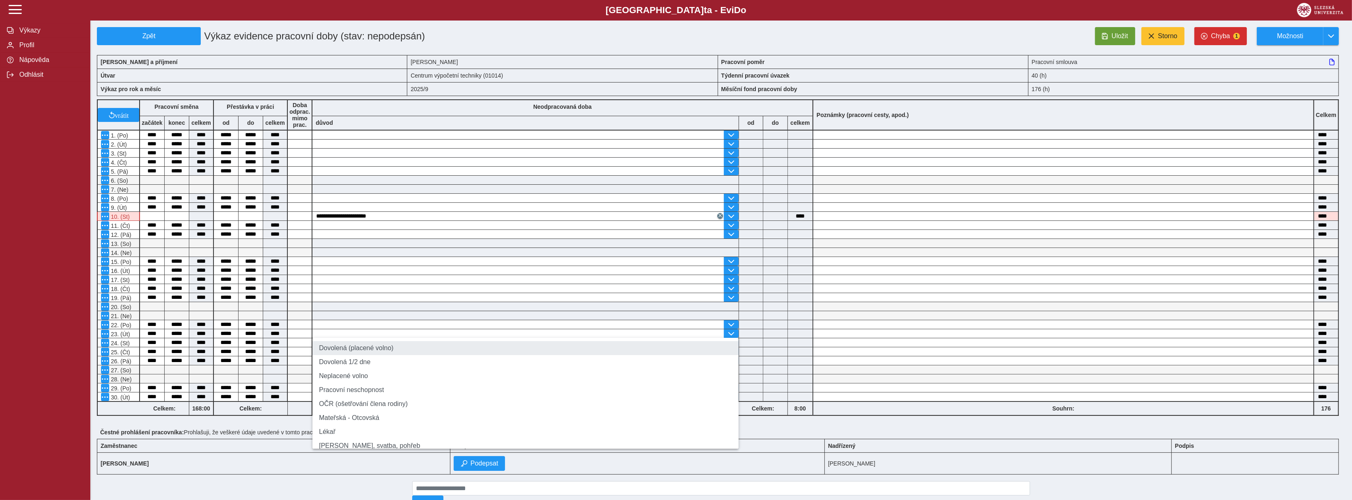
click at [427, 343] on li "Dovolená (placené volno)" at bounding box center [526, 348] width 426 height 14
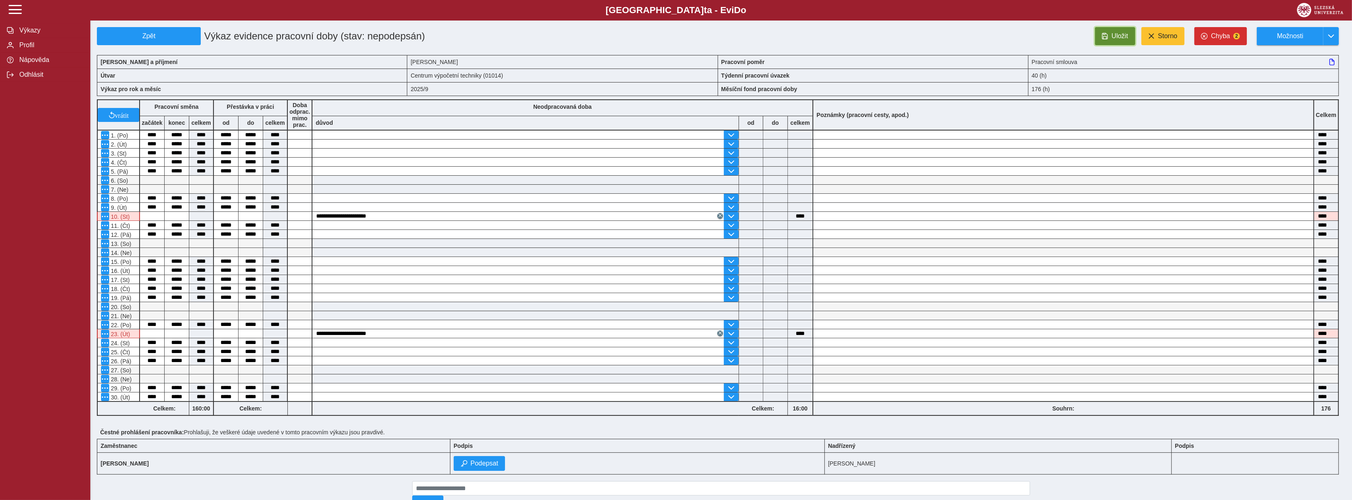
click at [1118, 35] on span "Uložit" at bounding box center [1120, 35] width 16 height 7
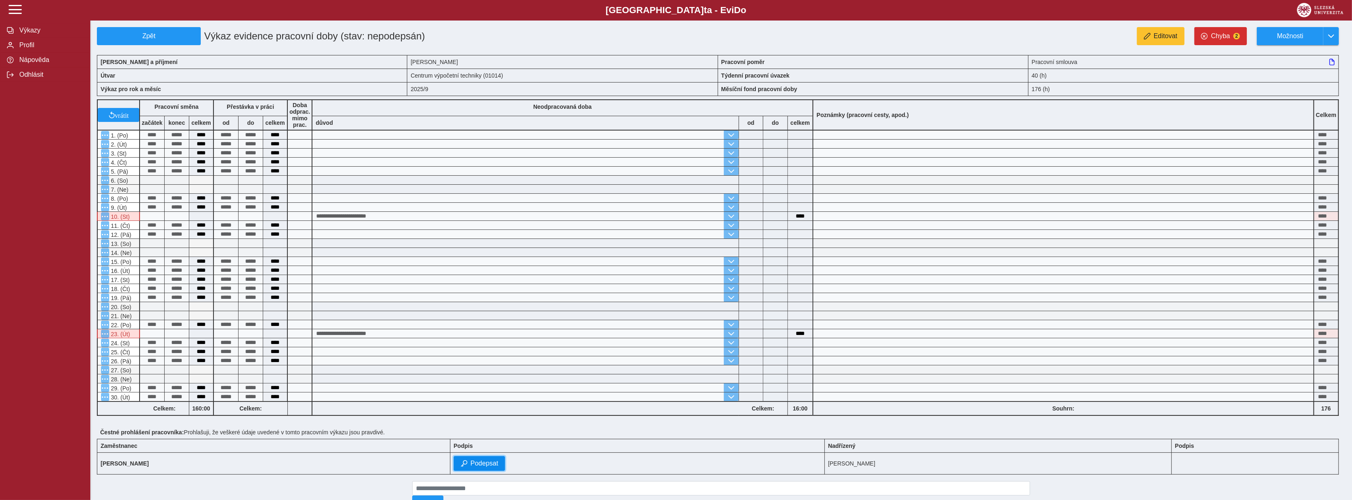
click at [499, 462] on span "Podepsat" at bounding box center [485, 463] width 28 height 7
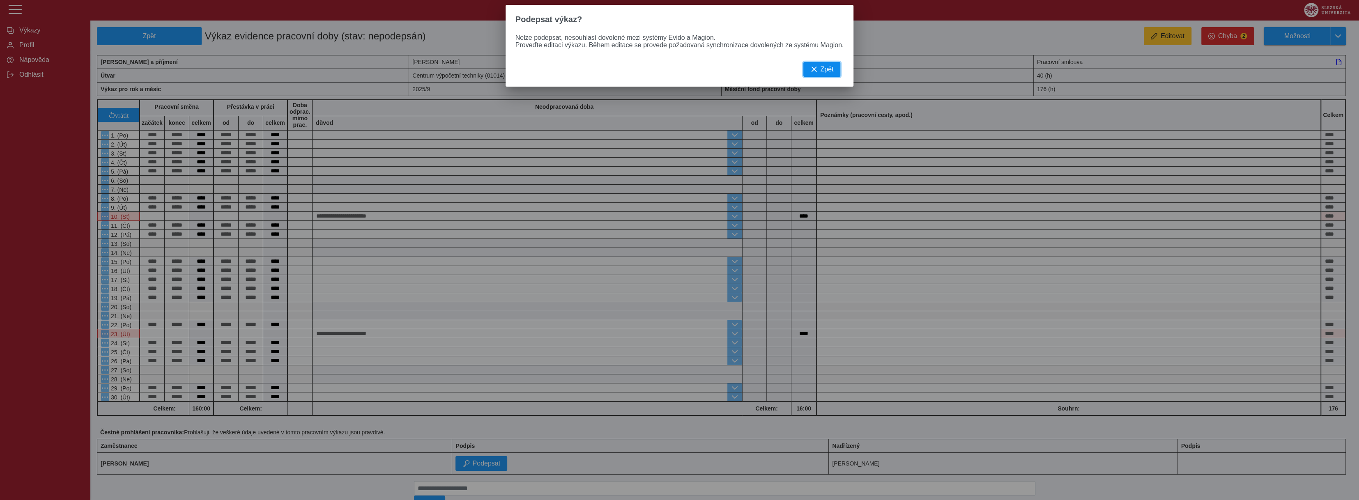
click at [830, 73] on span "Zpět" at bounding box center [826, 69] width 13 height 7
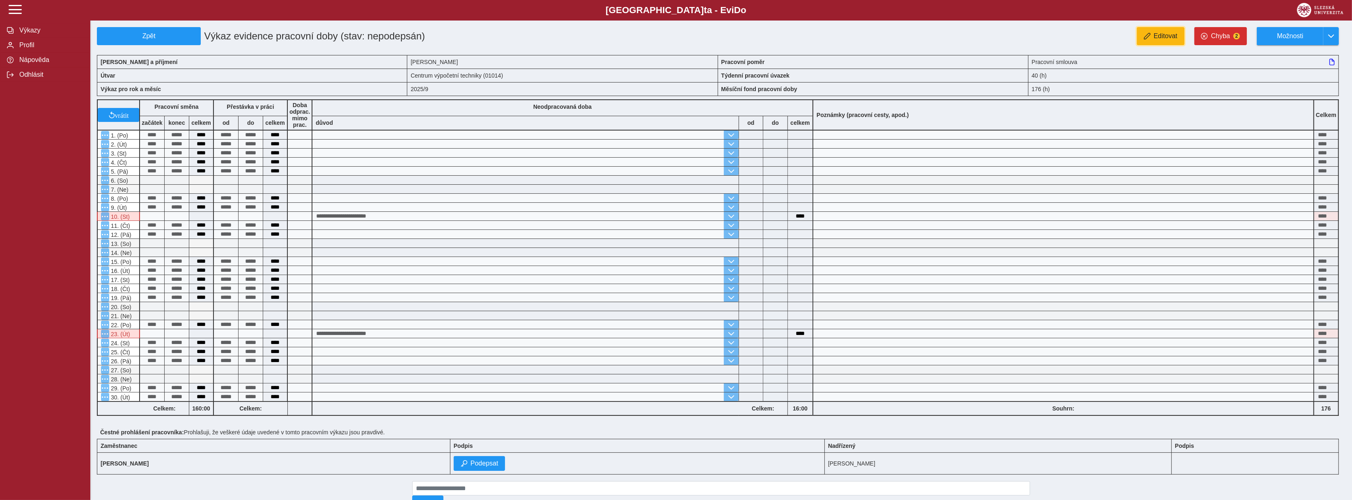
click at [1156, 42] on button "Editovat" at bounding box center [1161, 36] width 48 height 18
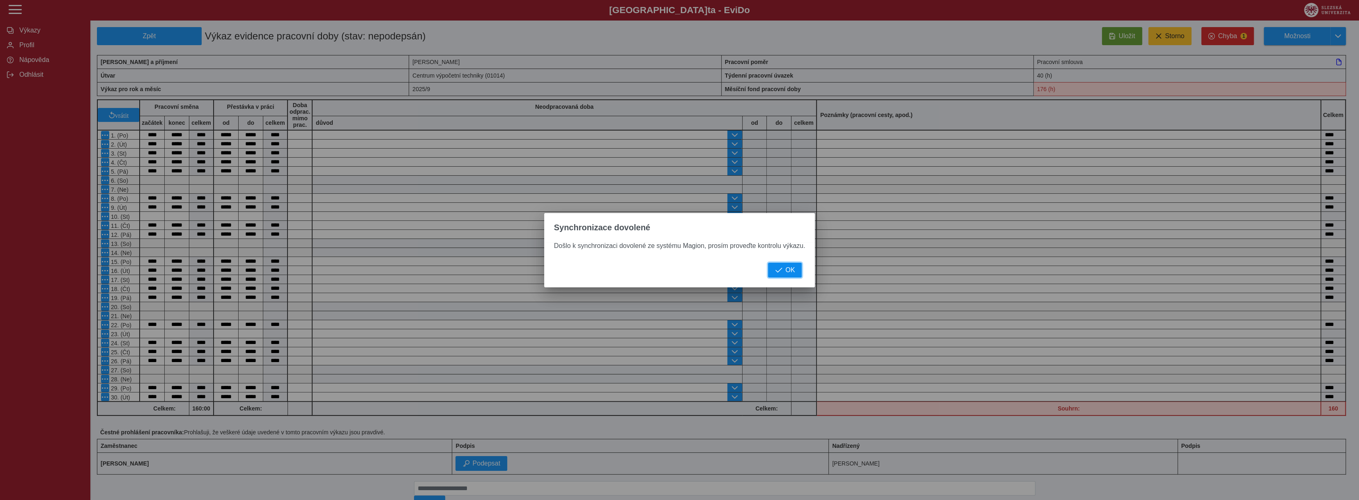
click at [790, 272] on span "OK" at bounding box center [789, 270] width 9 height 7
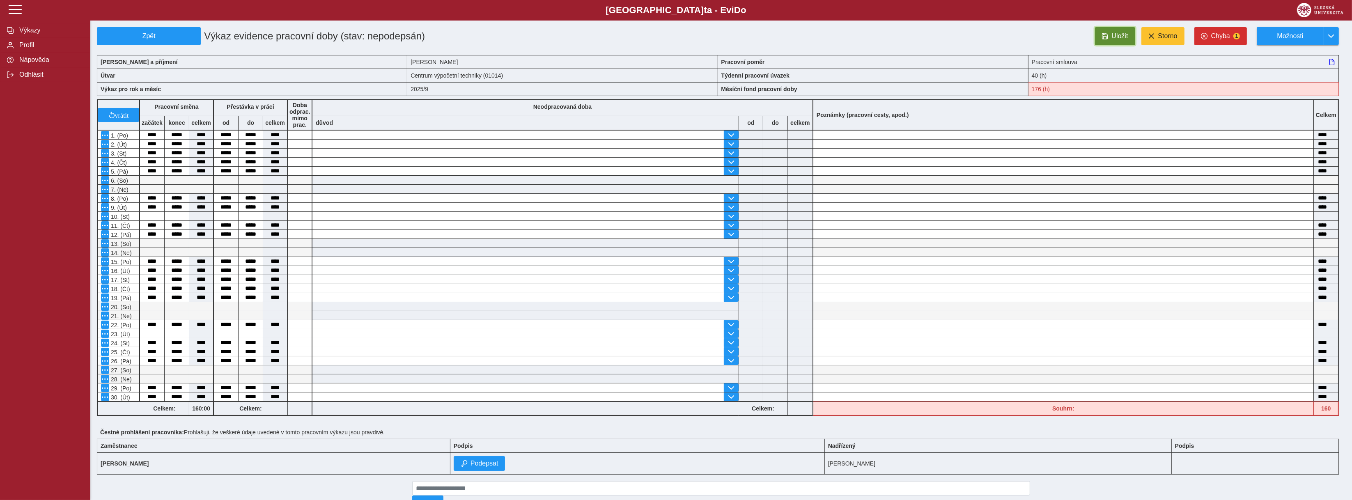
click at [1115, 41] on button "Uložit" at bounding box center [1115, 36] width 40 height 18
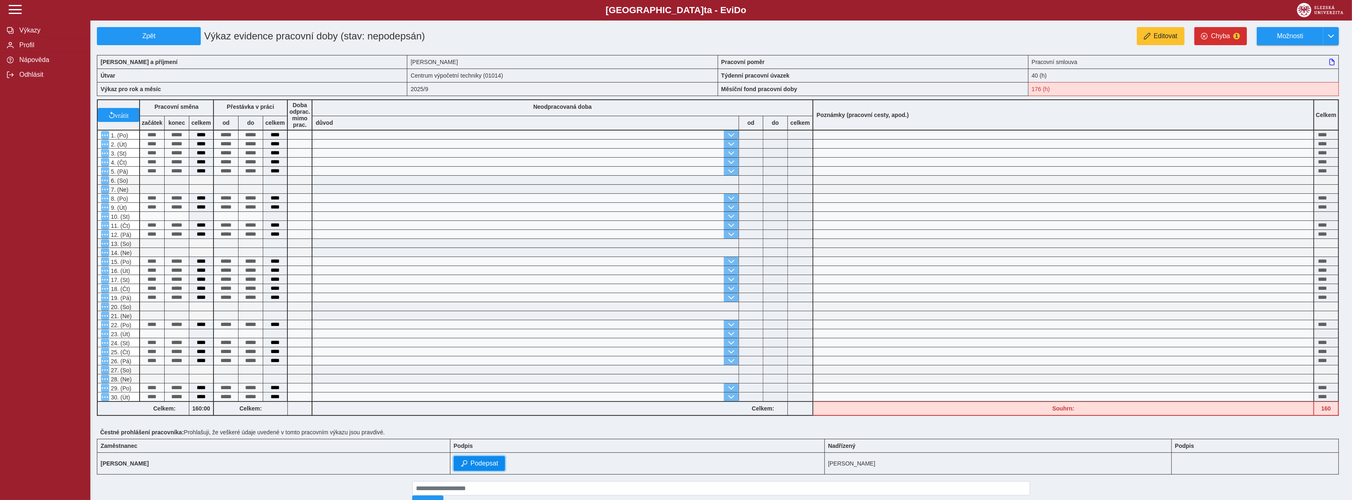
click at [486, 462] on button "Podepsat" at bounding box center [480, 463] width 52 height 15
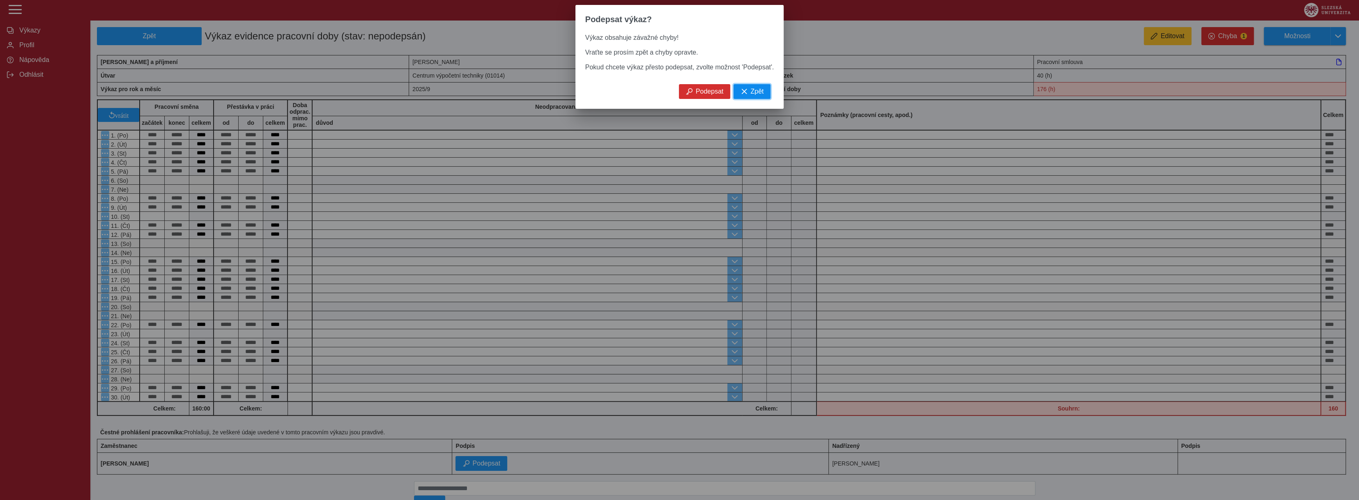
click at [756, 95] on span "Zpět" at bounding box center [756, 91] width 13 height 7
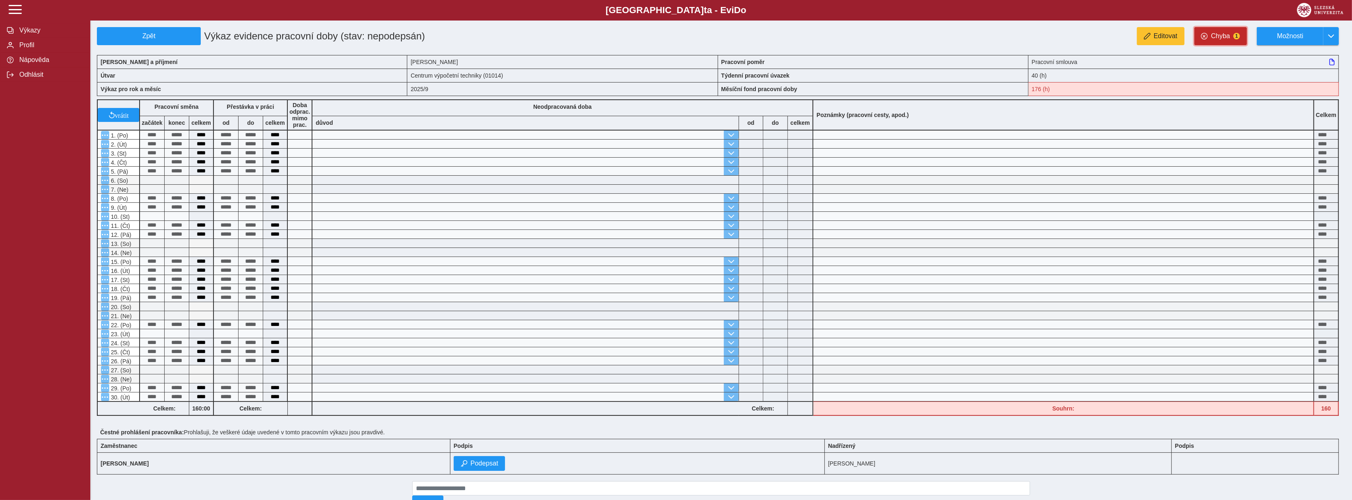
click at [1222, 31] on button "Chyba 1" at bounding box center [1221, 36] width 53 height 18
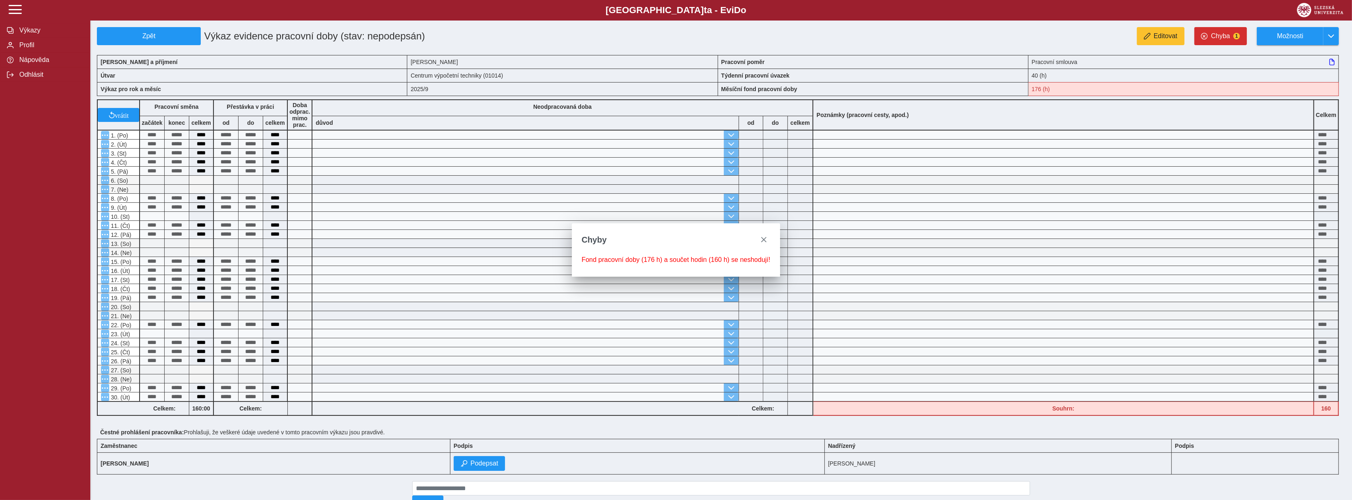
click at [769, 230] on div "Chyby" at bounding box center [676, 239] width 209 height 33
click at [767, 235] on button "close" at bounding box center [763, 239] width 13 height 13
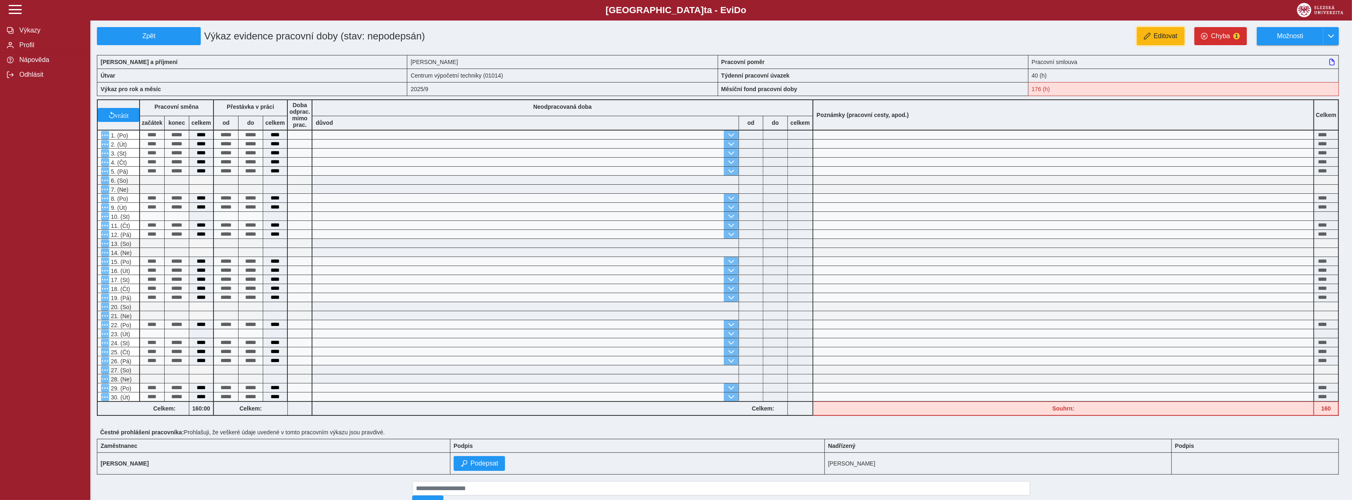
click at [1146, 39] on span "button" at bounding box center [1147, 36] width 7 height 7
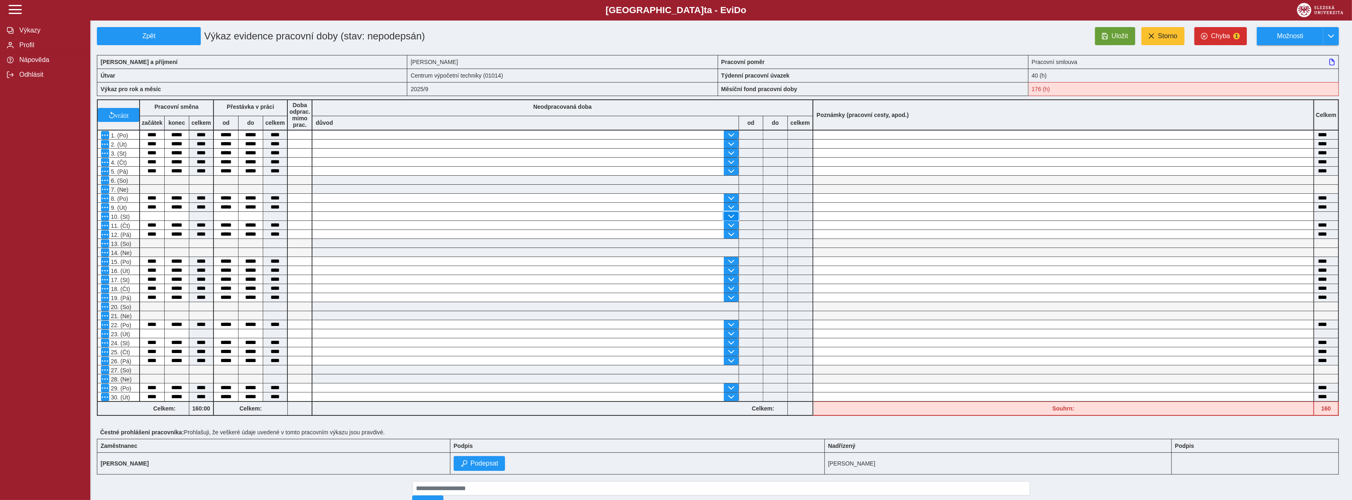
click at [736, 217] on button "button" at bounding box center [731, 216] width 15 height 9
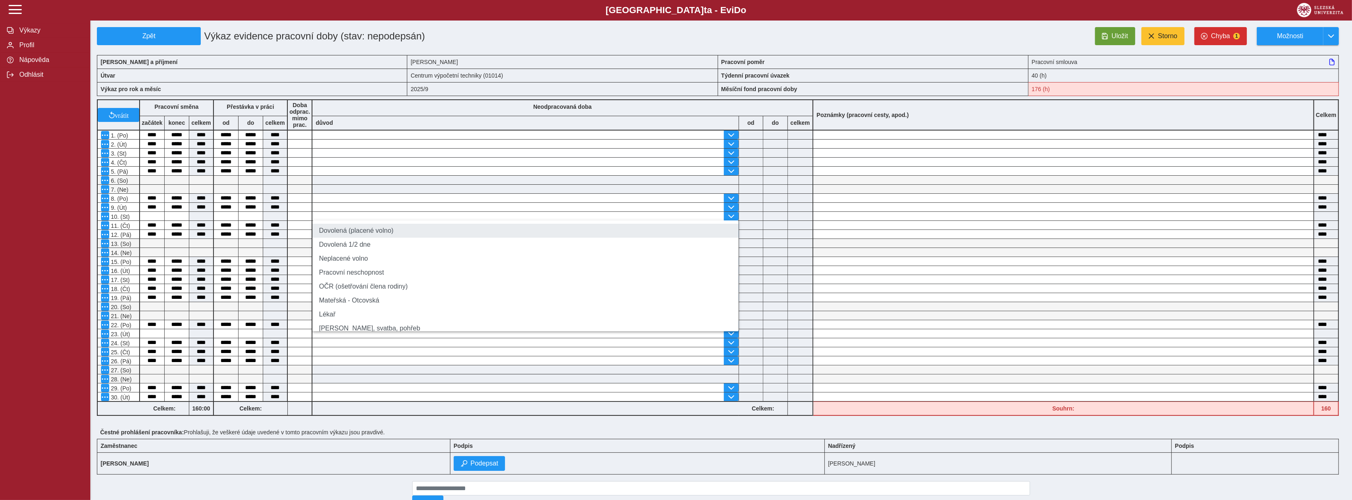
click at [483, 230] on li "Dovolená (placené volno)" at bounding box center [526, 231] width 426 height 14
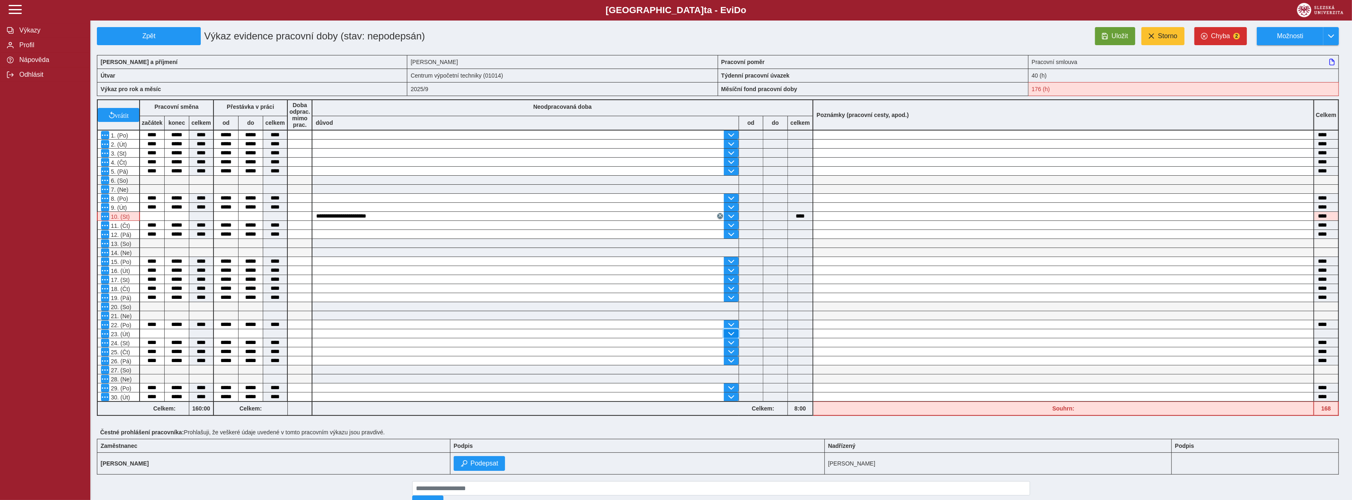
click at [729, 334] on span "button" at bounding box center [731, 334] width 7 height 7
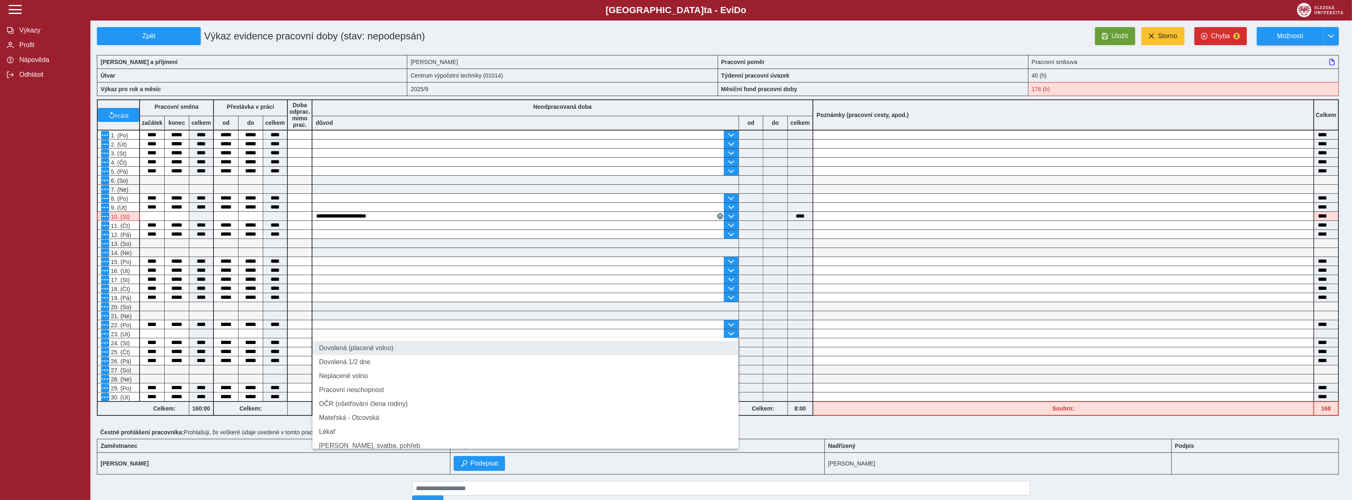
click at [458, 347] on li "Dovolená (placené volno)" at bounding box center [526, 348] width 426 height 14
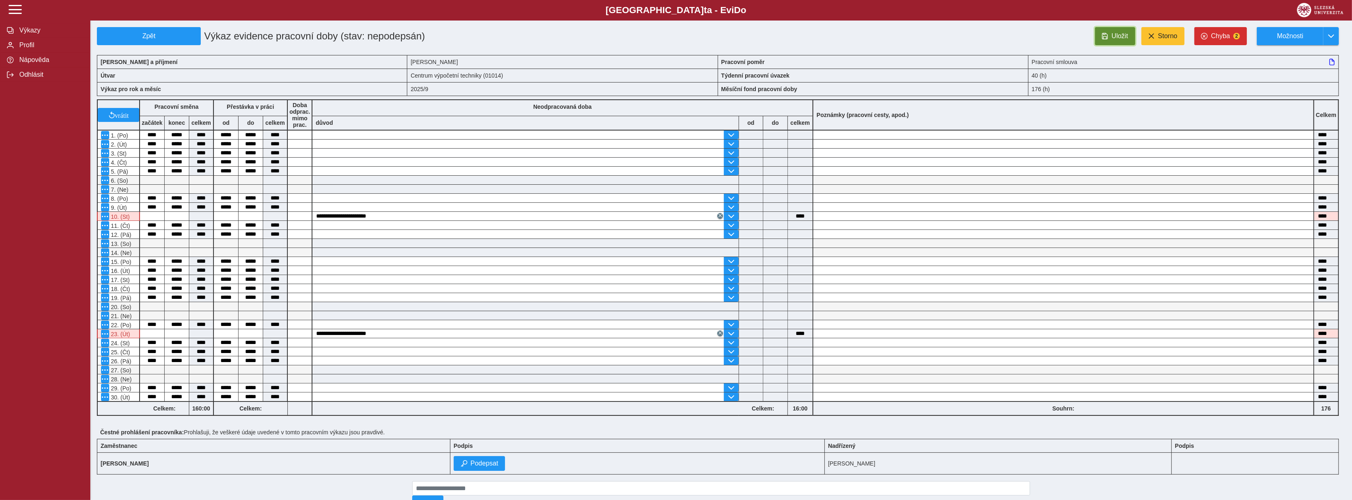
click at [1113, 41] on button "Uložit" at bounding box center [1115, 36] width 40 height 18
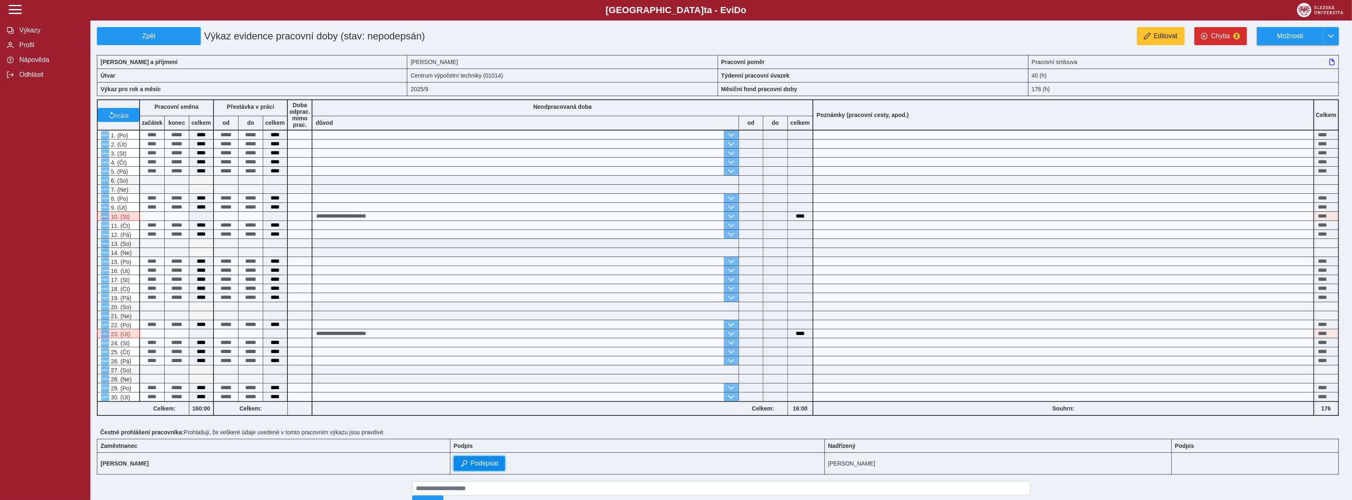
click at [499, 460] on span "Podepsat" at bounding box center [485, 463] width 28 height 7
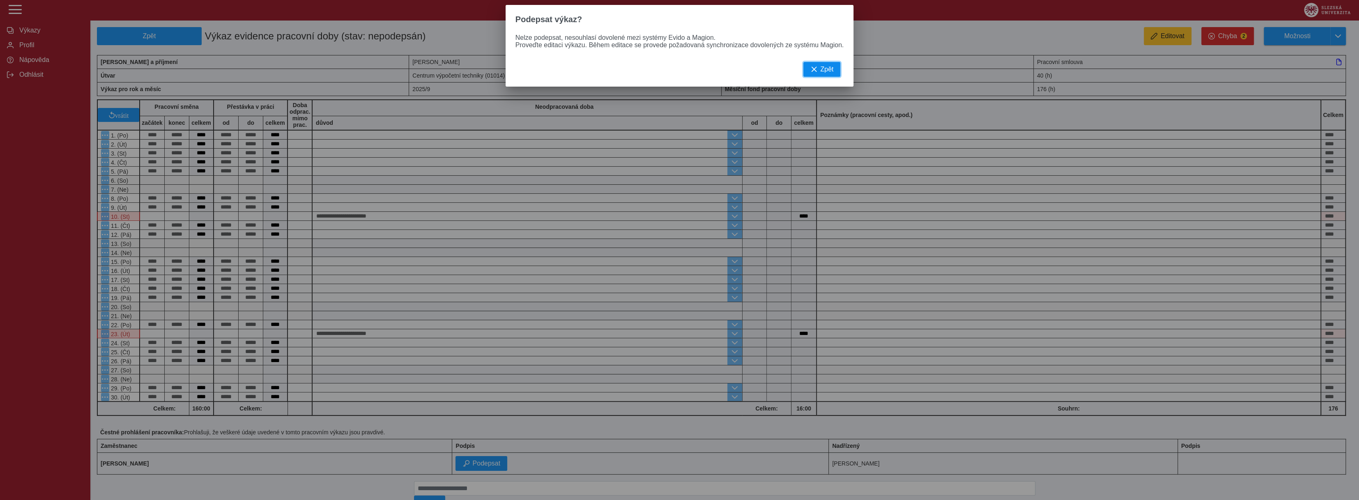
click at [820, 73] on span "Zpět" at bounding box center [826, 69] width 13 height 7
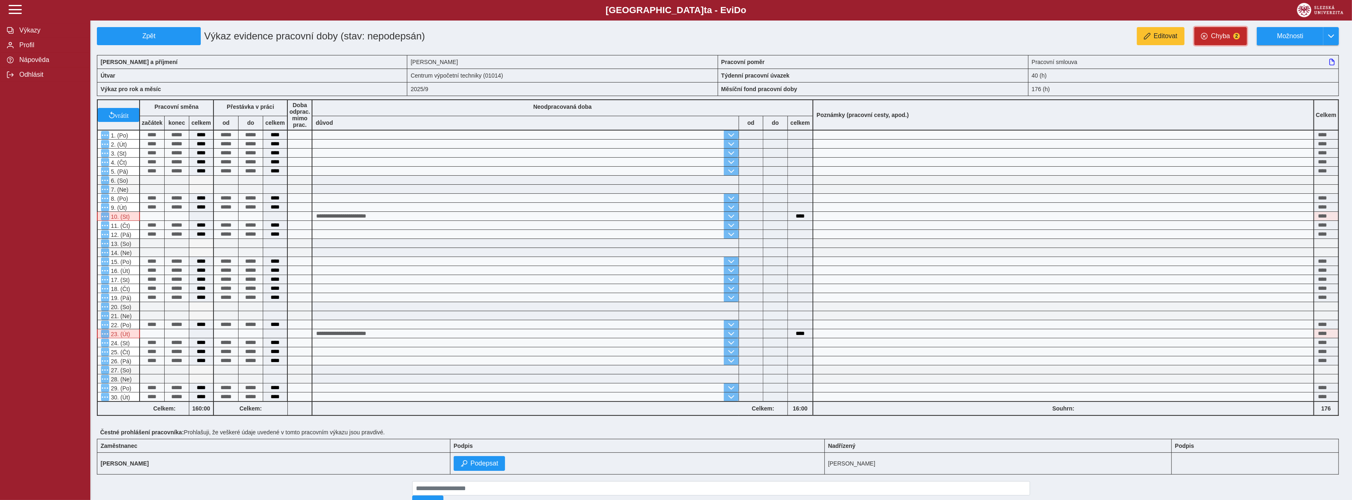
click at [1238, 38] on span "2" at bounding box center [1237, 36] width 7 height 7
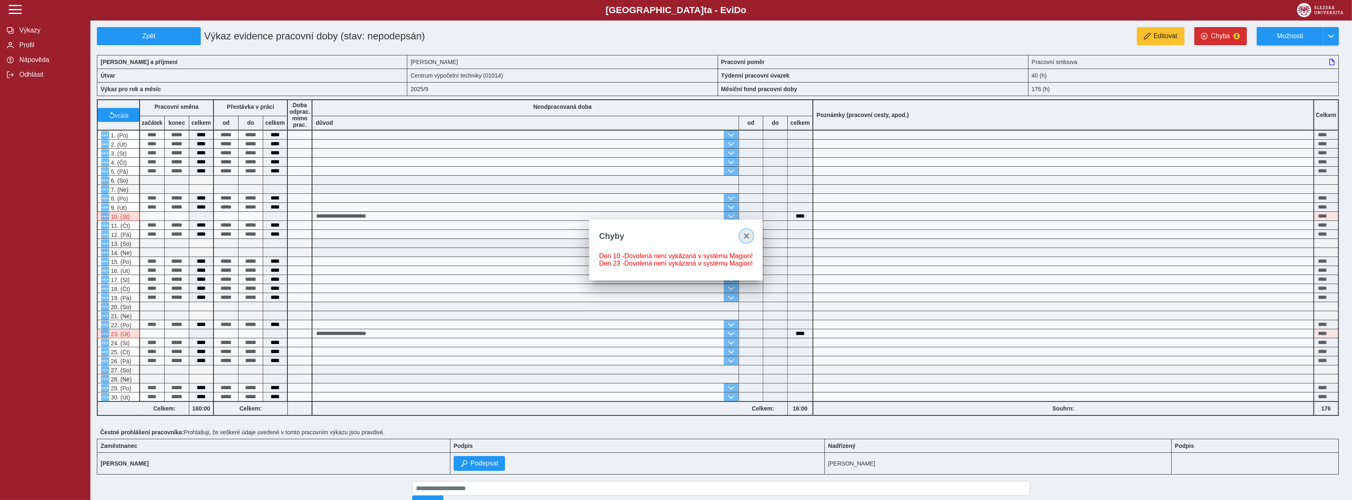
click at [749, 234] on button "close" at bounding box center [746, 236] width 13 height 13
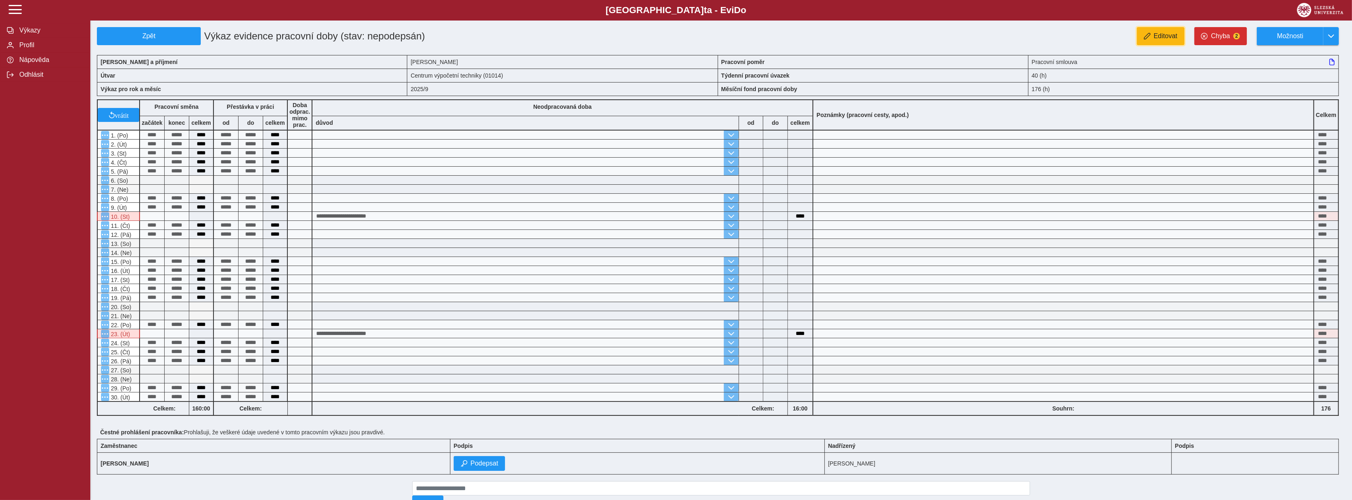
click at [1170, 36] on span "Editovat" at bounding box center [1166, 35] width 24 height 7
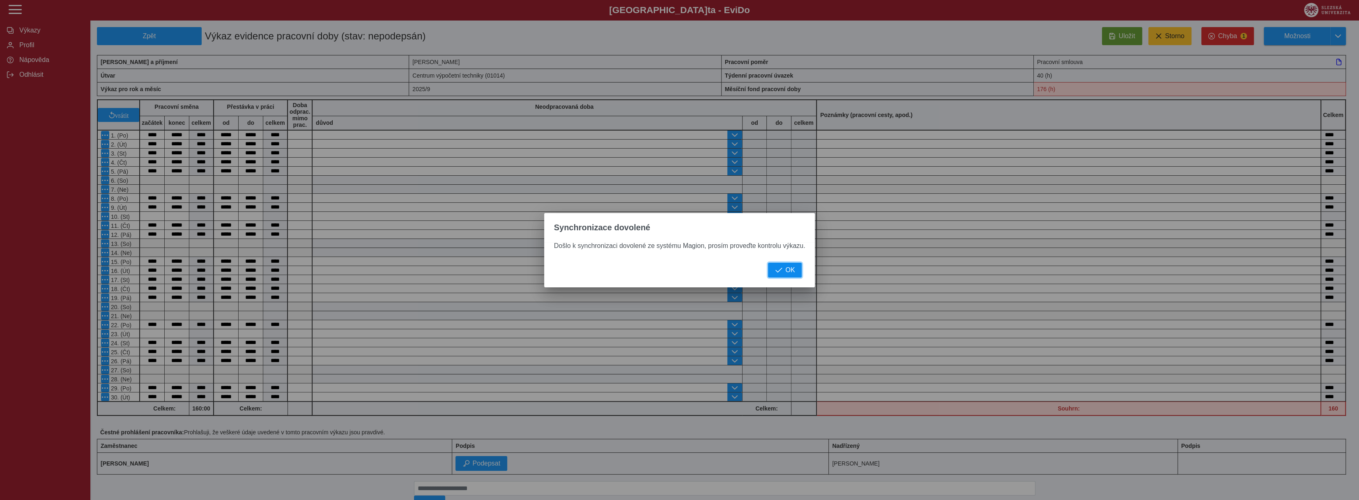
click at [789, 269] on span "OK" at bounding box center [789, 270] width 9 height 7
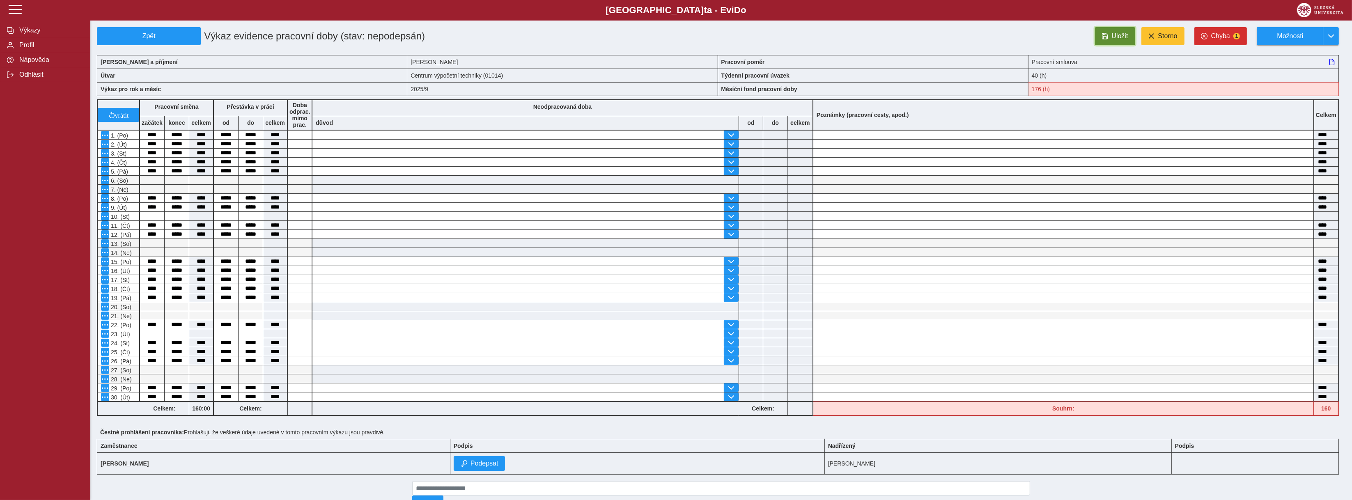
click at [1107, 41] on button "Uložit" at bounding box center [1115, 36] width 40 height 18
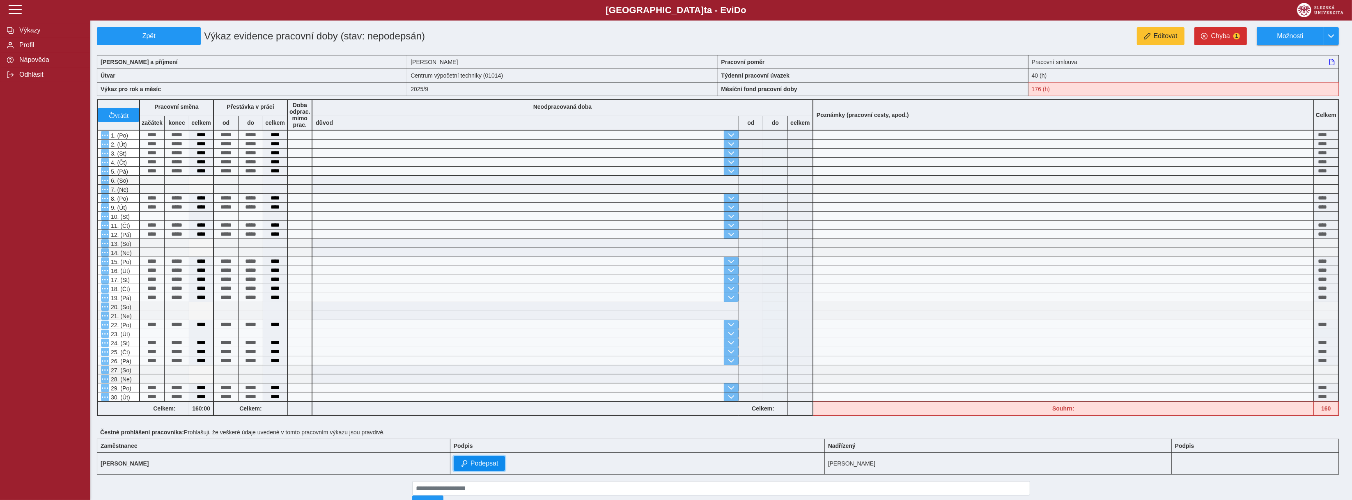
click at [499, 467] on span "Podepsat" at bounding box center [485, 463] width 28 height 7
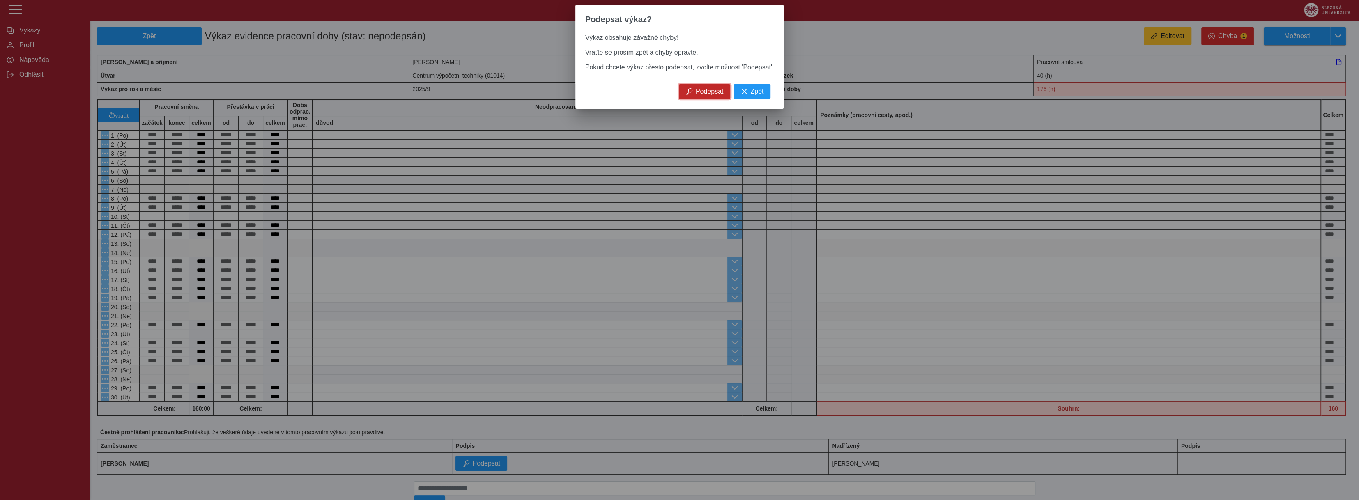
click at [708, 99] on button "Podepsat" at bounding box center [705, 91] width 52 height 15
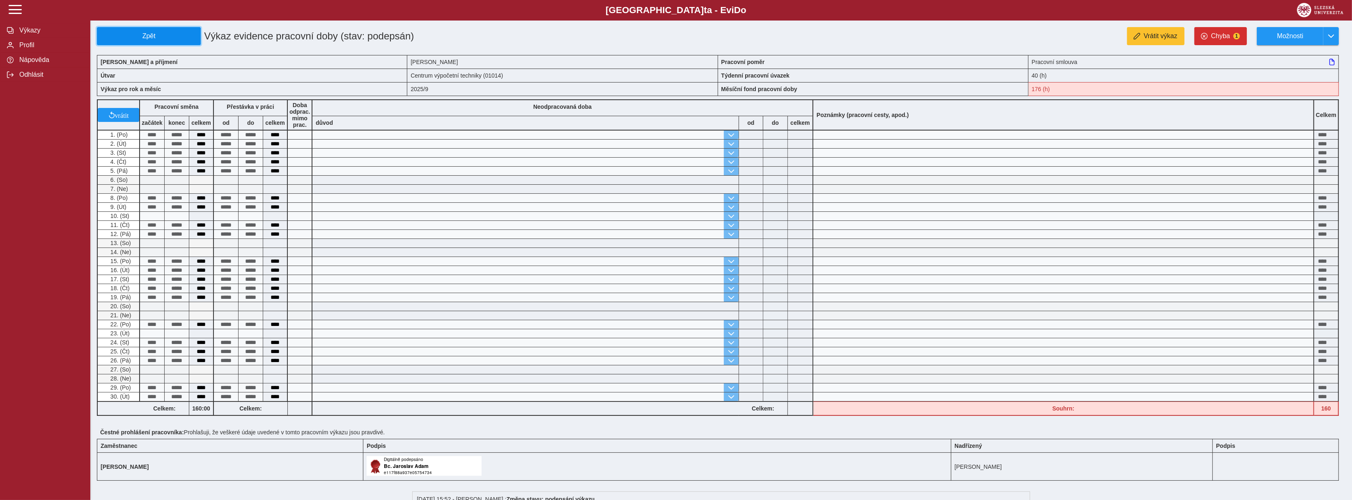
click at [173, 39] on span "Zpět" at bounding box center [149, 35] width 97 height 7
